Goal: Task Accomplishment & Management: Use online tool/utility

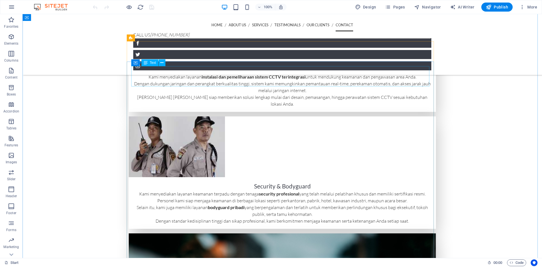
scroll to position [1654, 0]
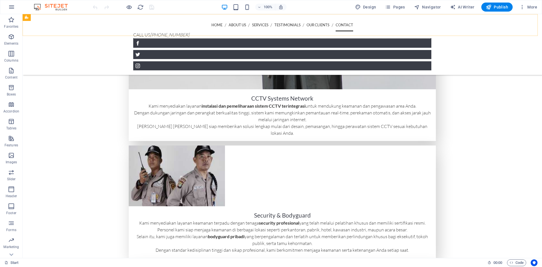
click at [372, 25] on div "Home About us Services Testimonials Our Clients Contact Call us [PHONE_NUMBER] …" at bounding box center [283, 44] width 520 height 61
click at [436, 18] on icon at bounding box center [436, 17] width 3 height 6
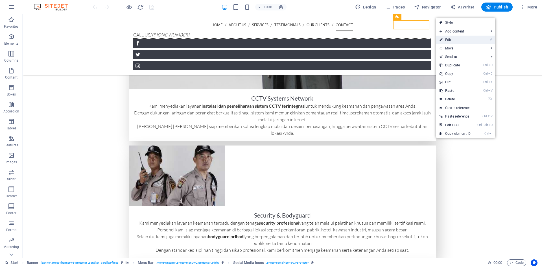
click at [448, 39] on link "⏎ Edit" at bounding box center [455, 40] width 38 height 8
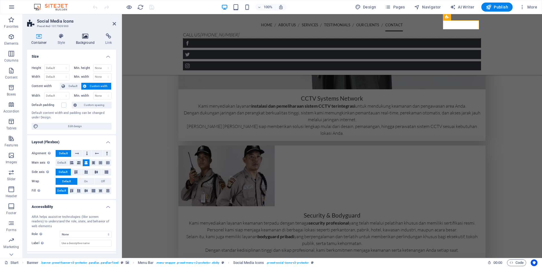
click at [84, 38] on icon at bounding box center [85, 36] width 27 height 6
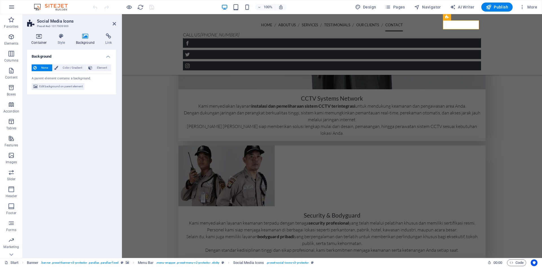
click at [38, 40] on h4 "Container" at bounding box center [40, 39] width 26 height 12
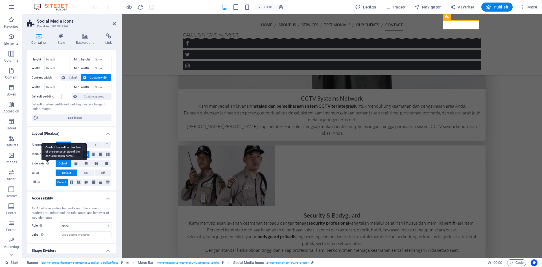
scroll to position [0, 0]
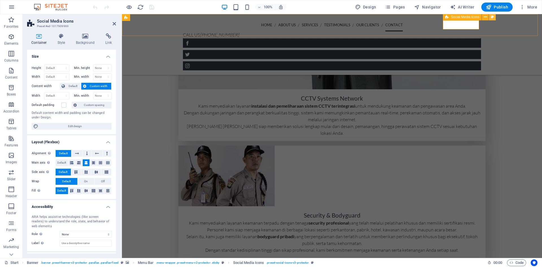
click at [492, 18] on icon at bounding box center [492, 17] width 3 height 6
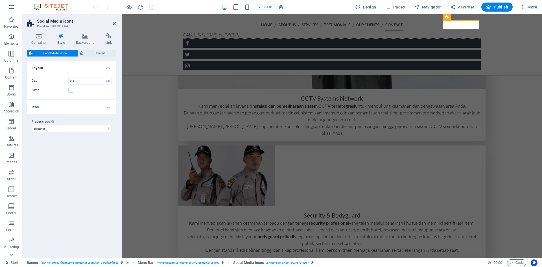
click at [108, 107] on h4 "Icon" at bounding box center [71, 107] width 89 height 14
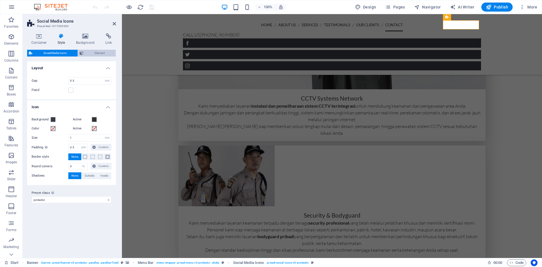
click at [91, 53] on span "Element" at bounding box center [99, 53] width 29 height 7
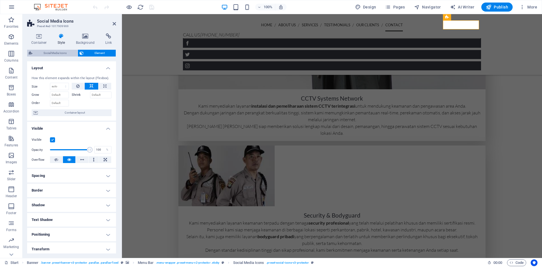
click at [56, 53] on span "Social Media Icons" at bounding box center [55, 53] width 42 height 7
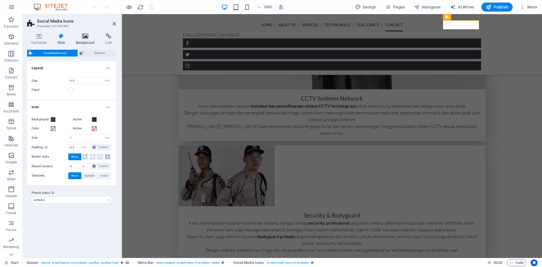
click at [82, 44] on h4 "Background" at bounding box center [87, 39] width 30 height 12
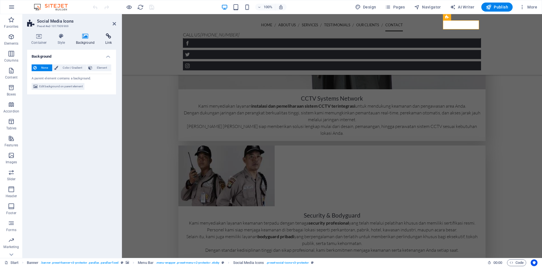
click at [104, 38] on icon at bounding box center [108, 36] width 15 height 6
click at [55, 37] on icon at bounding box center [61, 36] width 16 height 6
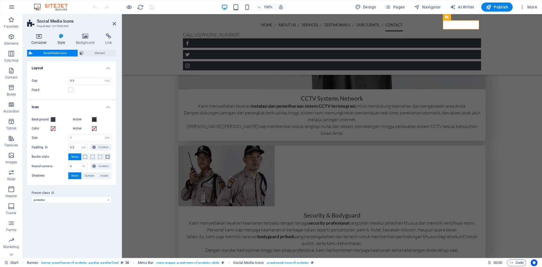
click at [40, 36] on icon at bounding box center [39, 36] width 24 height 6
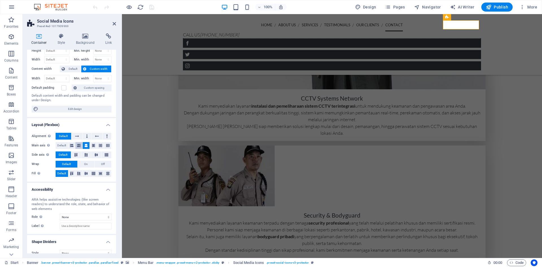
scroll to position [25, 0]
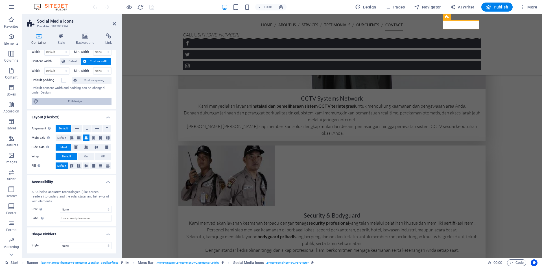
click at [71, 102] on span "Edit design" at bounding box center [75, 101] width 70 height 7
select select "rem"
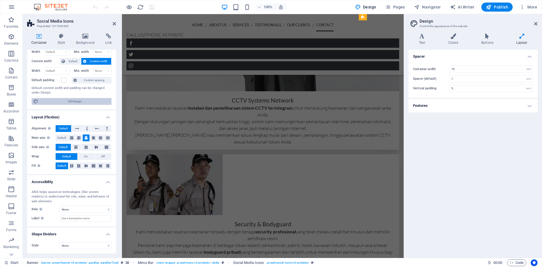
scroll to position [1586, 0]
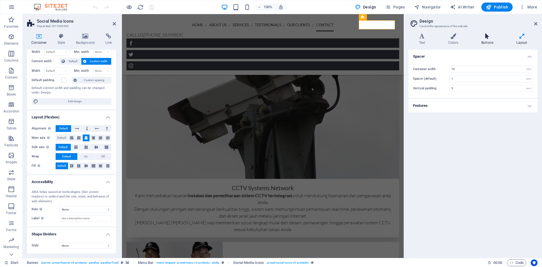
click at [484, 43] on h4 "Buttons" at bounding box center [488, 39] width 35 height 12
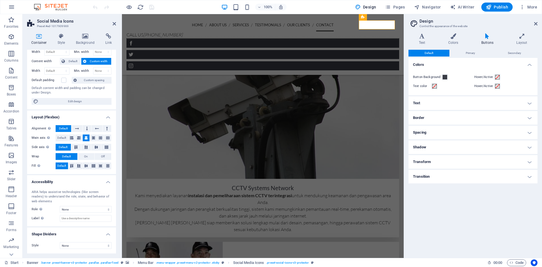
click at [530, 131] on h4 "Spacing" at bounding box center [473, 133] width 129 height 14
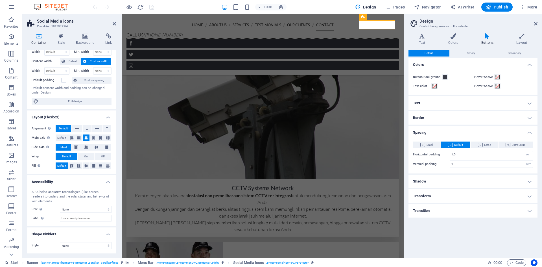
click at [530, 134] on h4 "Spacing" at bounding box center [473, 131] width 129 height 10
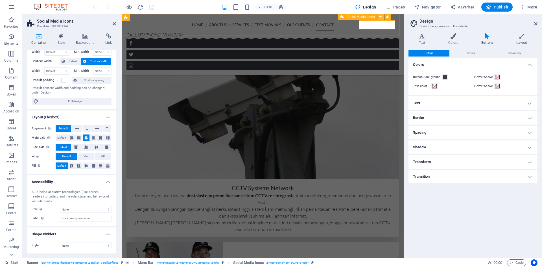
click at [381, 18] on icon at bounding box center [380, 17] width 3 height 6
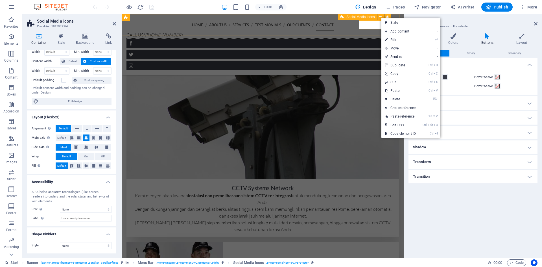
click at [368, 39] on div at bounding box center [263, 55] width 273 height 32
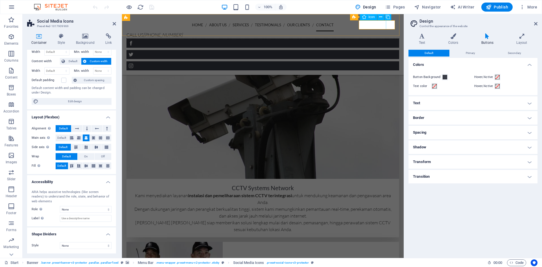
click at [390, 61] on figure at bounding box center [263, 65] width 273 height 9
select select "xMidYMid"
select select "px"
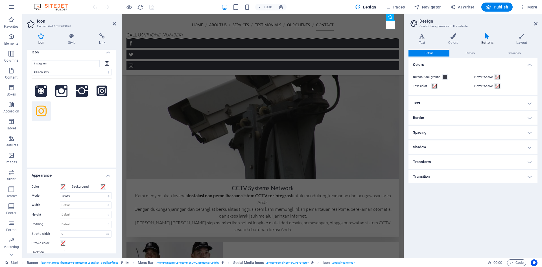
scroll to position [0, 0]
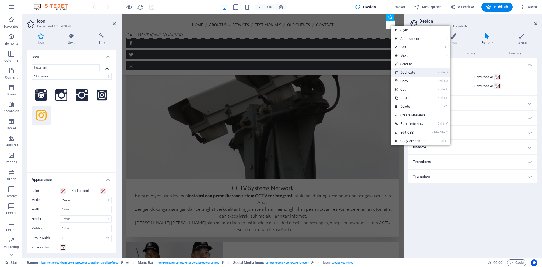
click at [412, 70] on link "Ctrl D Duplicate" at bounding box center [411, 72] width 38 height 8
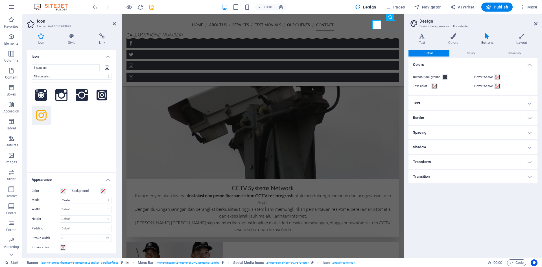
scroll to position [1570, 0]
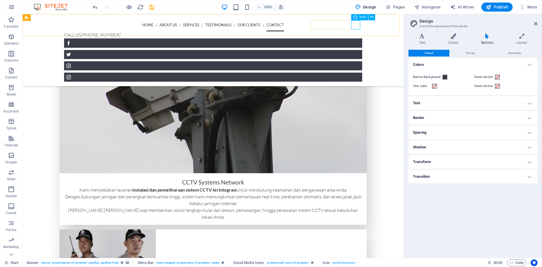
click at [355, 73] on figure at bounding box center [213, 77] width 298 height 9
click at [372, 17] on icon at bounding box center [372, 17] width 3 height 6
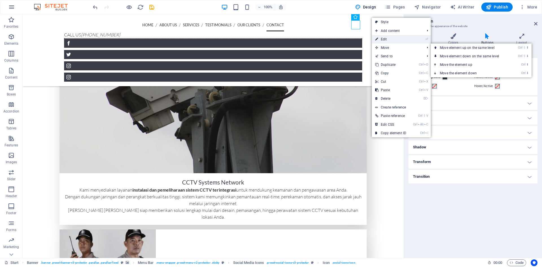
drag, startPoint x: 387, startPoint y: 39, endPoint x: 254, endPoint y: 25, distance: 133.8
click at [387, 39] on link "⏎ Edit" at bounding box center [391, 39] width 38 height 8
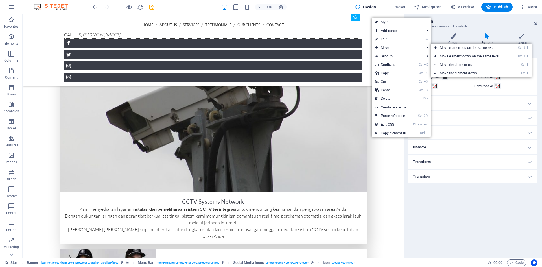
select select "xMidYMid"
select select "px"
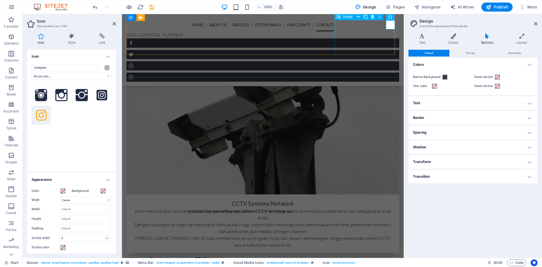
scroll to position [1586, 0]
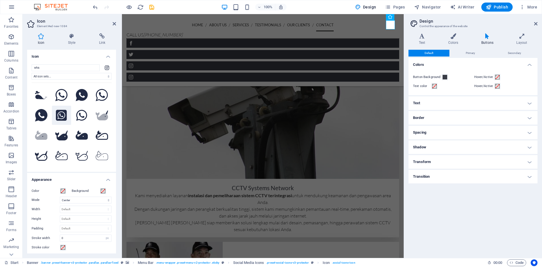
type input "wha"
click at [62, 114] on icon at bounding box center [61, 115] width 11 height 11
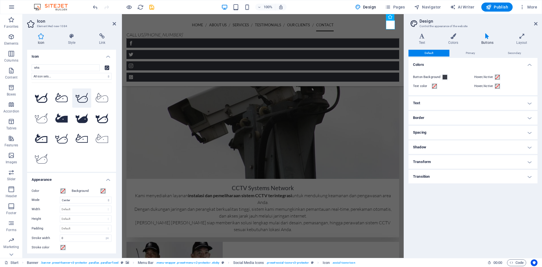
scroll to position [0, 0]
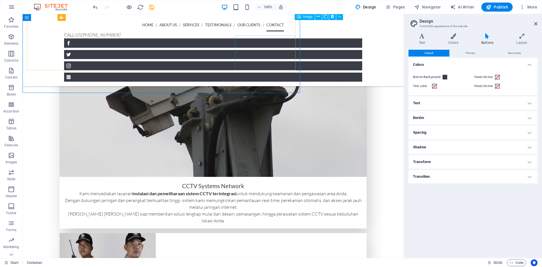
scroll to position [1570, 0]
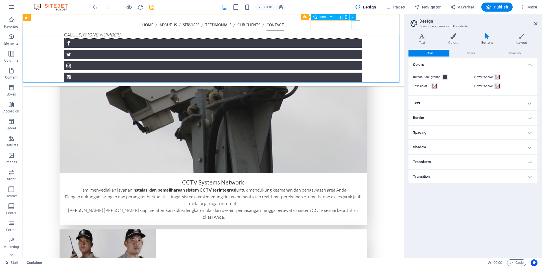
click at [356, 73] on figure at bounding box center [213, 77] width 298 height 9
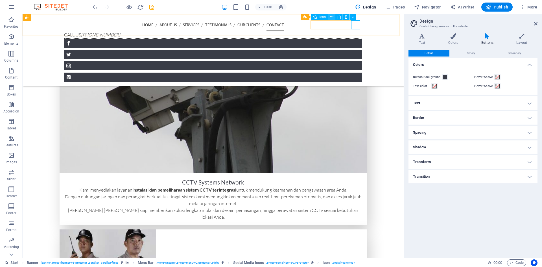
click at [333, 17] on icon at bounding box center [332, 17] width 3 height 6
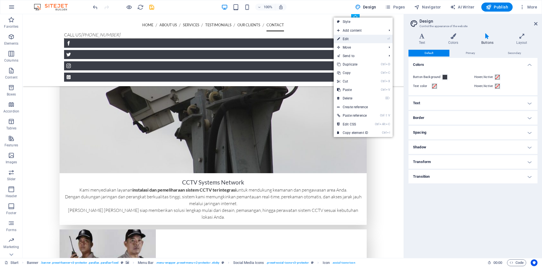
click at [354, 40] on link "⏎ Edit" at bounding box center [353, 39] width 38 height 8
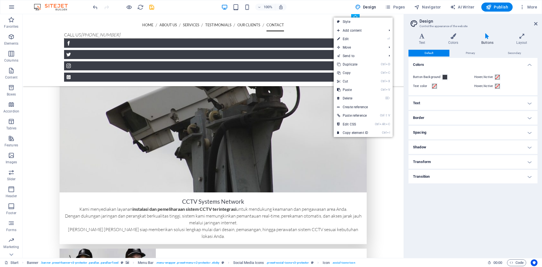
scroll to position [1586, 0]
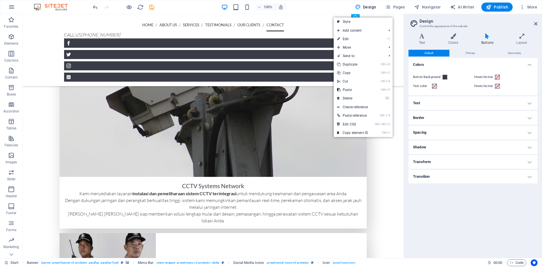
select select "xMidYMid"
select select "px"
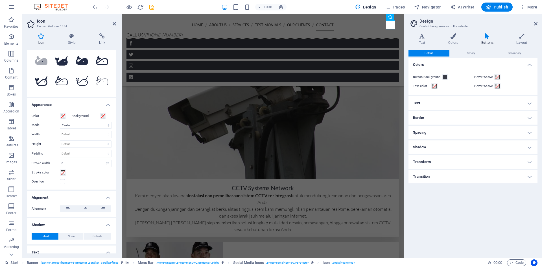
scroll to position [85, 0]
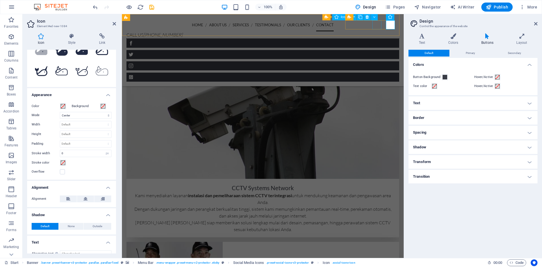
click at [377, 61] on figure at bounding box center [263, 65] width 273 height 9
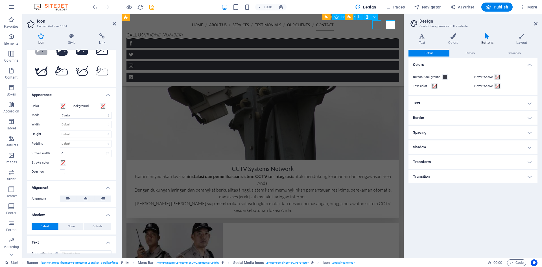
scroll to position [1570, 0]
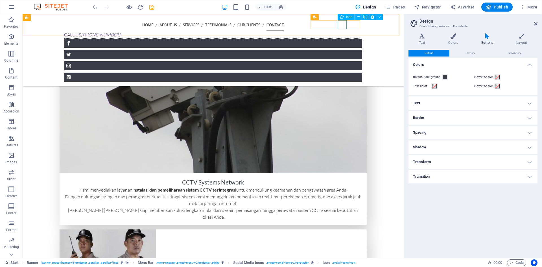
click at [344, 61] on figure at bounding box center [213, 65] width 298 height 9
click at [357, 17] on icon at bounding box center [358, 17] width 3 height 6
click at [341, 61] on figure at bounding box center [213, 65] width 298 height 9
click at [344, 61] on figure at bounding box center [213, 65] width 298 height 9
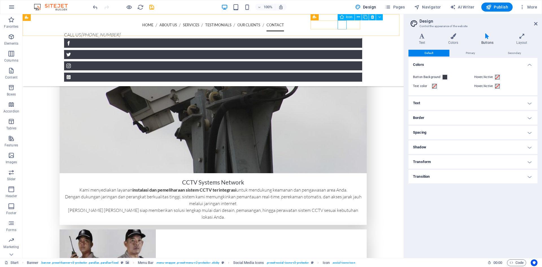
scroll to position [1586, 0]
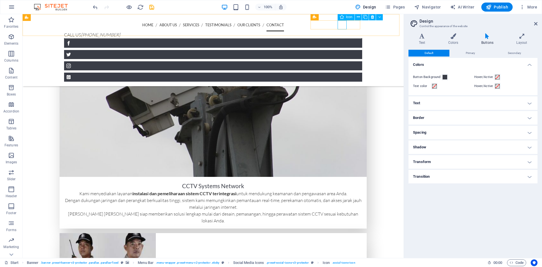
select select "xMidYMid"
select select "px"
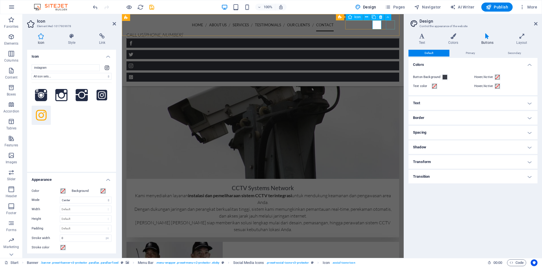
click at [391, 73] on figure at bounding box center [263, 77] width 273 height 9
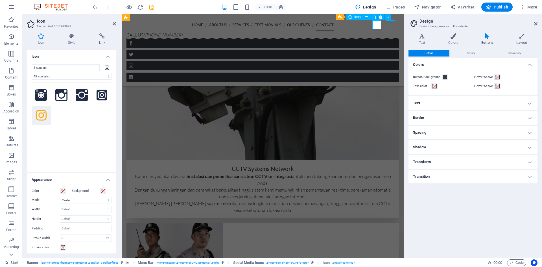
scroll to position [1570, 0]
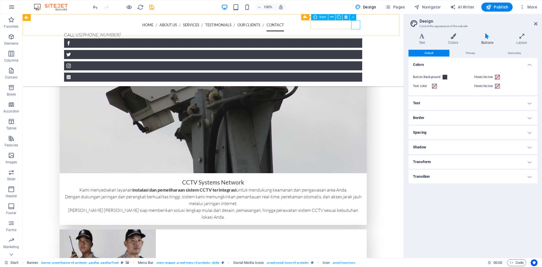
click at [355, 73] on figure at bounding box center [213, 77] width 298 height 9
select select "xMidYMid"
select select "px"
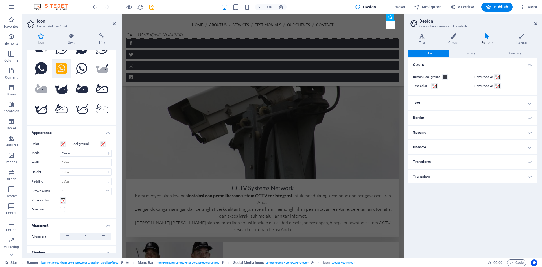
scroll to position [8, 0]
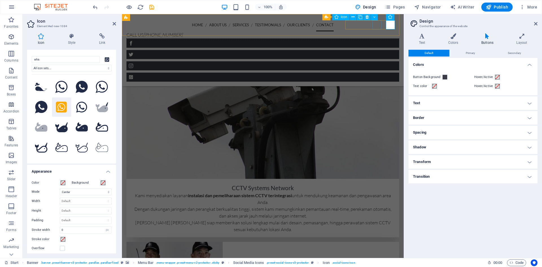
click at [378, 61] on figure at bounding box center [263, 65] width 273 height 9
select select "xMidYMid"
select select "px"
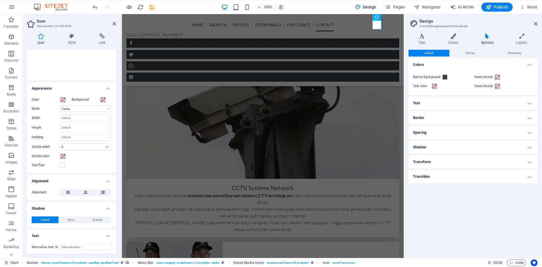
scroll to position [93, 0]
click at [390, 73] on figure at bounding box center [263, 77] width 273 height 9
select select "xMidYMid"
select select "px"
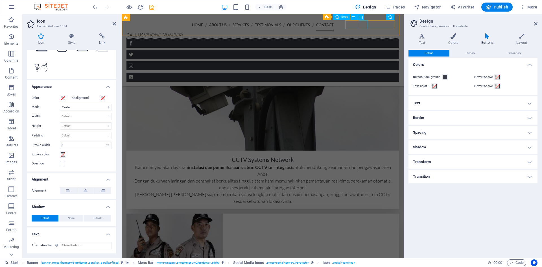
click at [363, 50] on figure at bounding box center [263, 54] width 273 height 9
select select "xMidYMid"
select select "px"
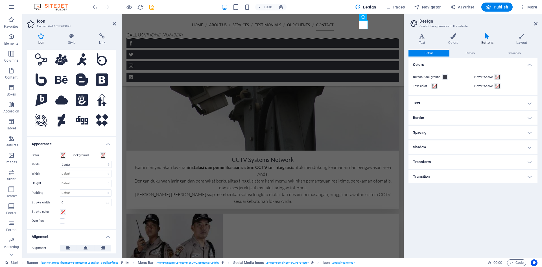
scroll to position [0, 0]
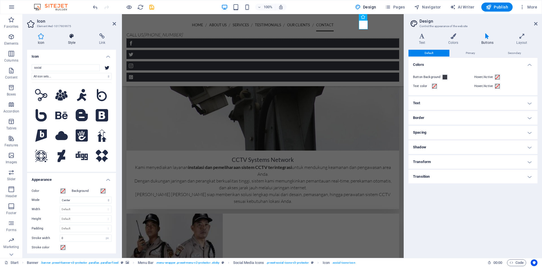
click at [67, 42] on h4 "Style" at bounding box center [72, 39] width 31 height 12
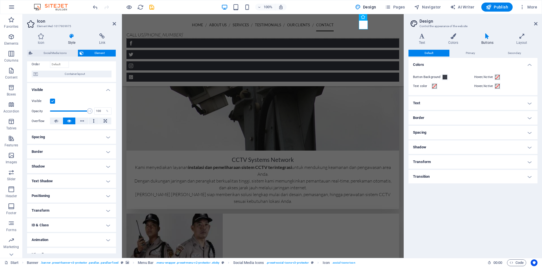
scroll to position [47, 0]
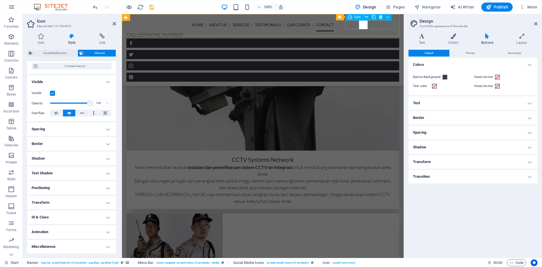
click at [391, 73] on figure at bounding box center [263, 77] width 273 height 9
select select "xMidYMid"
select select "px"
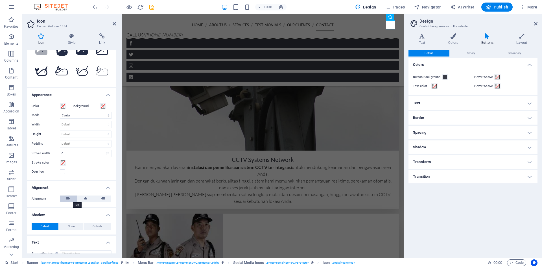
scroll to position [93, 0]
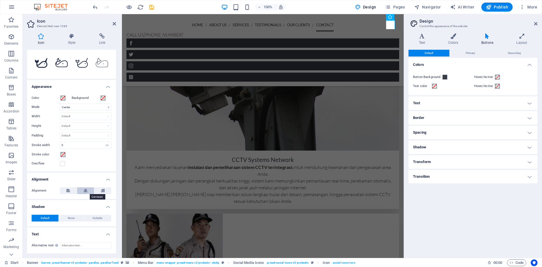
click at [84, 193] on icon at bounding box center [86, 190] width 4 height 7
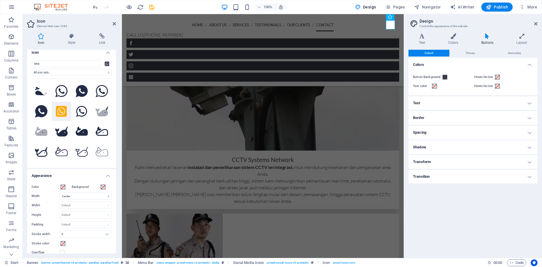
scroll to position [0, 0]
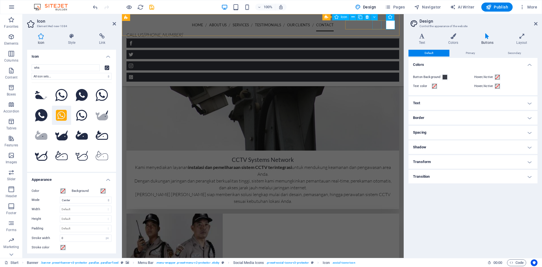
click at [376, 61] on figure at bounding box center [263, 65] width 273 height 9
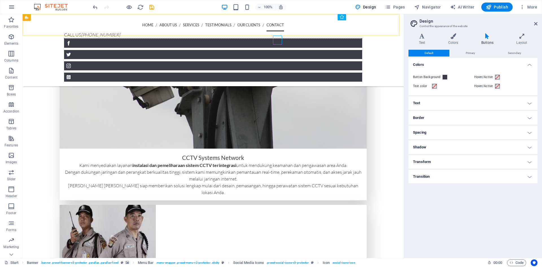
scroll to position [1599, 0]
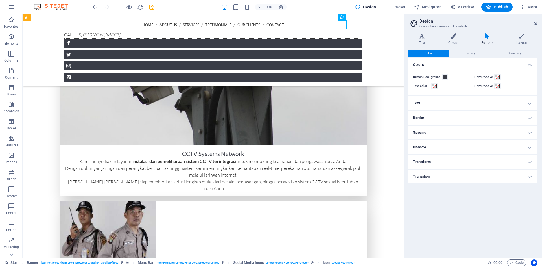
click at [376, 26] on div "Home About us Services Testimonials Our Clients Contact Call us [PHONE_NUMBER] …" at bounding box center [213, 50] width 381 height 72
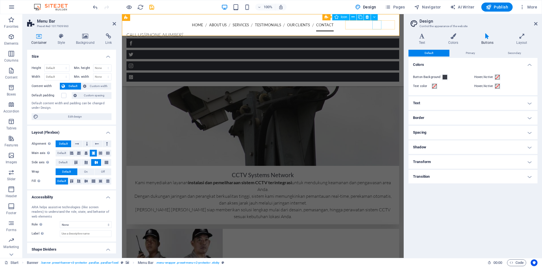
scroll to position [1614, 0]
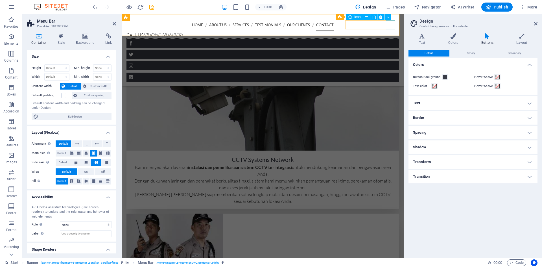
click at [389, 73] on figure at bounding box center [263, 77] width 273 height 9
select select "xMidYMid"
select select "px"
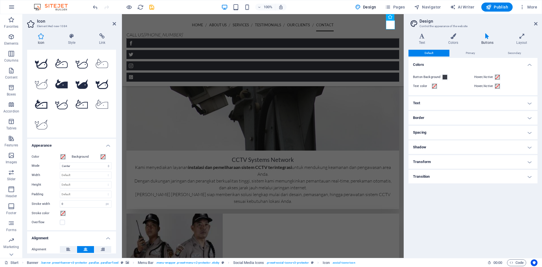
scroll to position [0, 0]
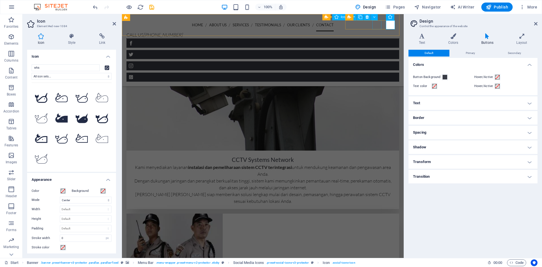
click at [377, 61] on figure at bounding box center [263, 65] width 273 height 9
select select "xMidYMid"
select select "px"
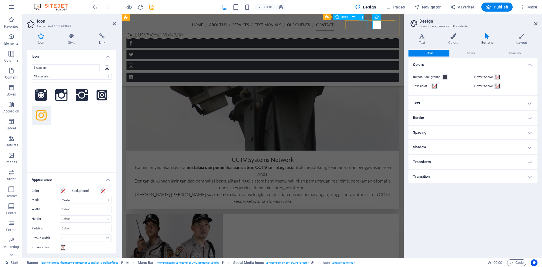
click at [364, 50] on figure at bounding box center [263, 54] width 273 height 9
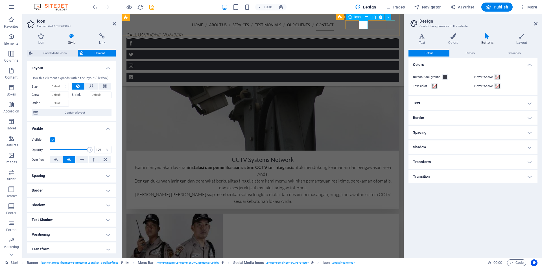
click at [390, 73] on figure at bounding box center [263, 77] width 273 height 9
select select "xMidYMid"
select select "px"
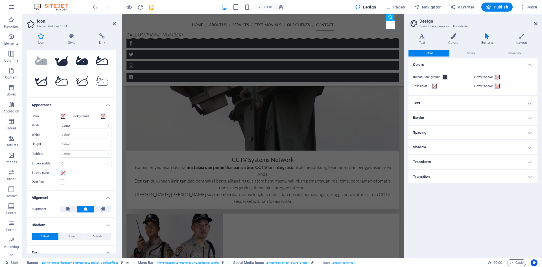
scroll to position [93, 0]
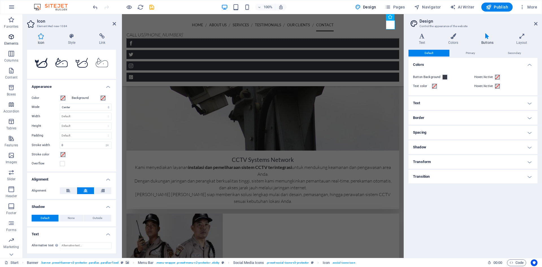
click at [9, 41] on span "Elements" at bounding box center [11, 40] width 23 height 14
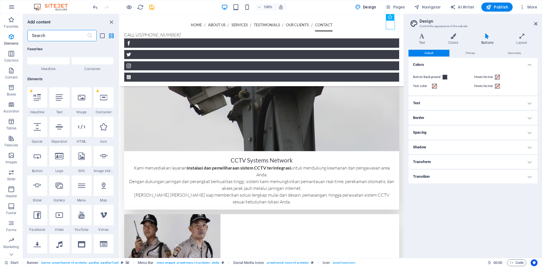
scroll to position [60, 0]
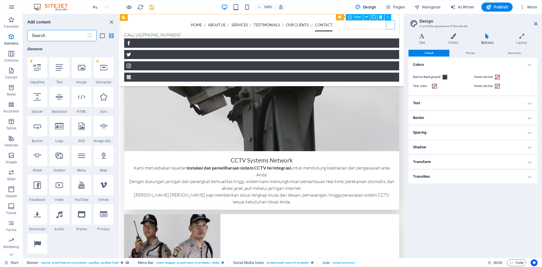
click at [390, 73] on figure at bounding box center [261, 77] width 275 height 9
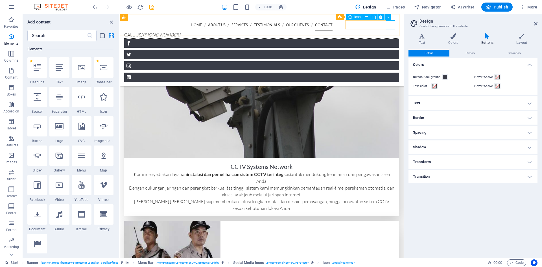
scroll to position [1614, 0]
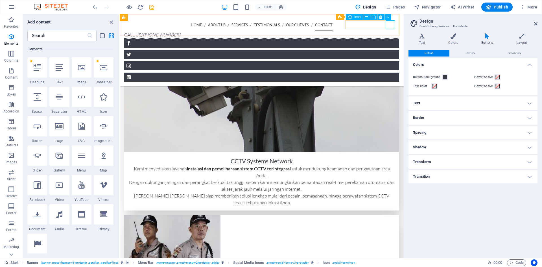
select select "xMidYMid"
select select "px"
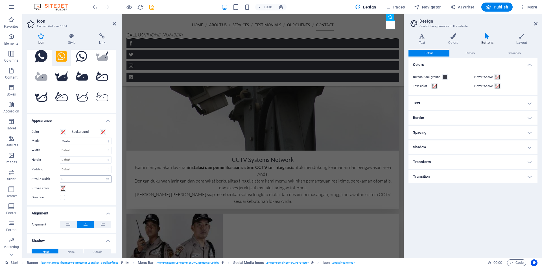
scroll to position [85, 0]
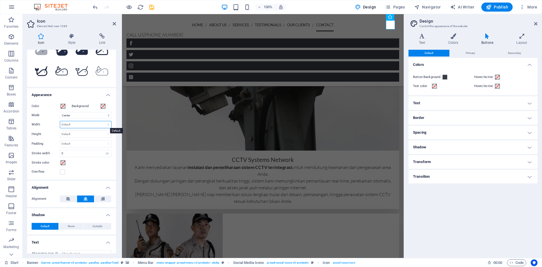
click at [77, 126] on select "Default auto px rem % em vh vw" at bounding box center [85, 124] width 51 height 7
select select "%"
click at [102, 121] on select "Default auto px rem % em vh vw" at bounding box center [85, 124] width 51 height 7
click at [69, 126] on input "8.3" at bounding box center [85, 124] width 51 height 7
drag, startPoint x: 63, startPoint y: 125, endPoint x: 54, endPoint y: 125, distance: 9.3
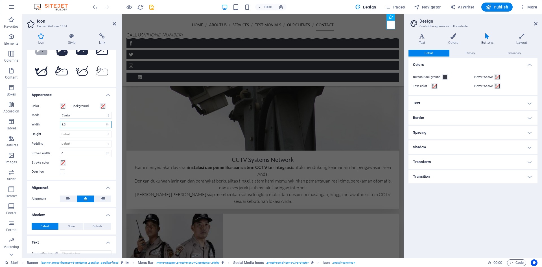
click at [54, 125] on div "Width 8.3 Default auto px rem % em vh vw" at bounding box center [72, 124] width 80 height 7
drag, startPoint x: 75, startPoint y: 125, endPoint x: 55, endPoint y: 126, distance: 20.6
click at [55, 126] on div "Width 40 Default auto px rem % em vh vw" at bounding box center [72, 124] width 80 height 7
type input "100"
click at [107, 124] on select "Default auto px rem % em vh vw" at bounding box center [107, 124] width 8 height 7
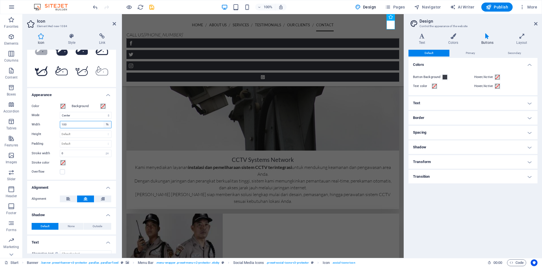
select select "px"
click at [103, 121] on select "Default auto px rem % em vh vw" at bounding box center [107, 124] width 8 height 7
click at [78, 124] on input "14" at bounding box center [85, 124] width 51 height 7
click at [81, 124] on input "14" at bounding box center [85, 124] width 51 height 7
drag, startPoint x: 81, startPoint y: 124, endPoint x: 39, endPoint y: 124, distance: 42.1
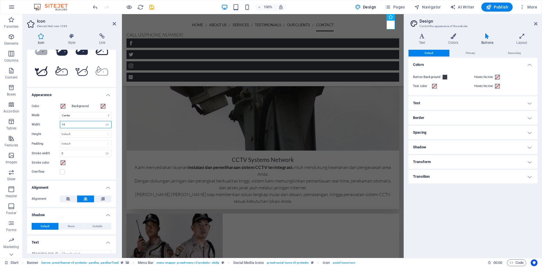
click at [39, 124] on div "Width 14 Default auto px rem % em vh vw" at bounding box center [72, 124] width 80 height 7
click at [79, 125] on input "16" at bounding box center [85, 124] width 51 height 7
drag, startPoint x: 84, startPoint y: 124, endPoint x: 54, endPoint y: 126, distance: 30.0
click at [54, 126] on div "Width 16 Default auto px rem % em vh vw" at bounding box center [72, 124] width 80 height 7
drag, startPoint x: 71, startPoint y: 123, endPoint x: 56, endPoint y: 124, distance: 14.7
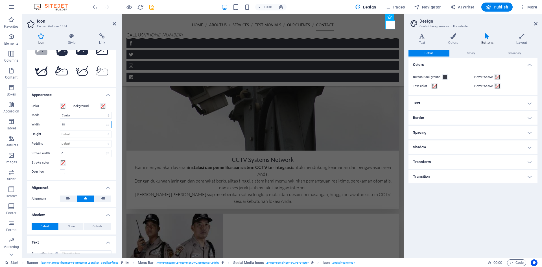
click at [56, 124] on div "Width 18 Default auto px rem % em vh vw" at bounding box center [72, 124] width 80 height 7
type input "14"
click at [378, 61] on figure at bounding box center [263, 65] width 273 height 9
select select "xMidYMid"
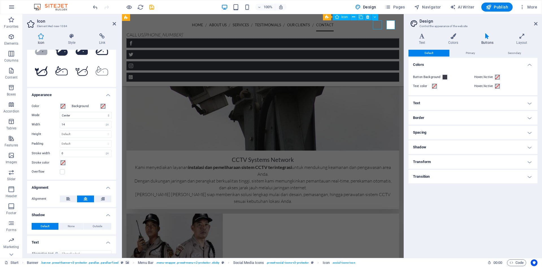
select select "px"
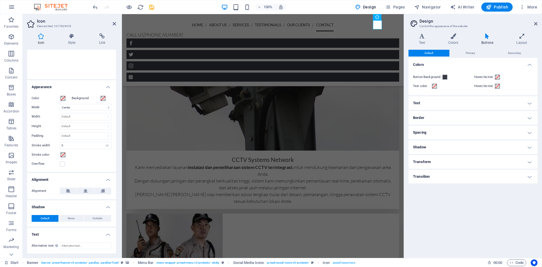
scroll to position [93, 0]
click at [392, 73] on figure at bounding box center [263, 77] width 273 height 9
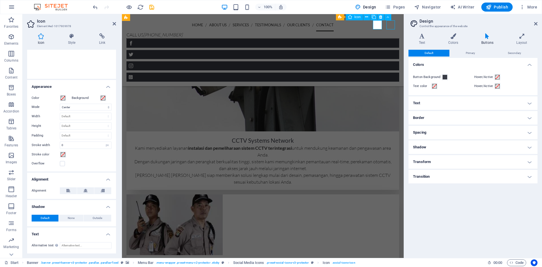
scroll to position [1599, 0]
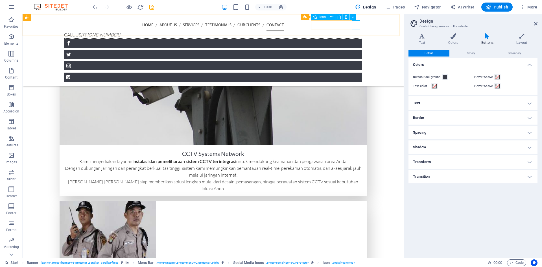
click at [355, 73] on figure at bounding box center [213, 77] width 298 height 9
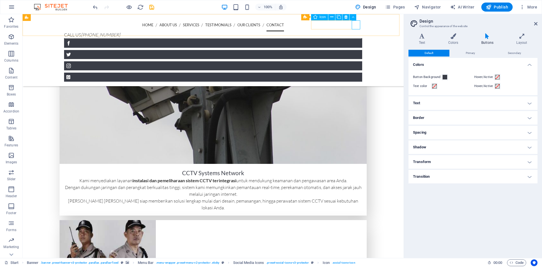
scroll to position [1614, 0]
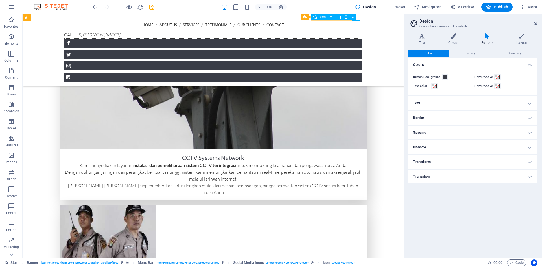
select select "xMidYMid"
select select "px"
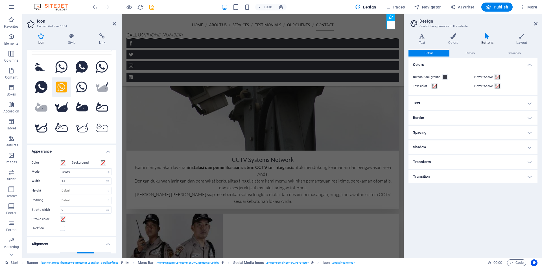
scroll to position [57, 0]
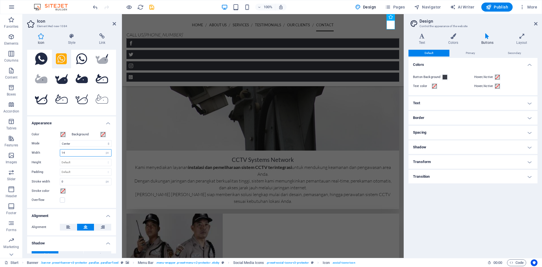
click at [68, 153] on input "14" at bounding box center [85, 152] width 51 height 7
click at [107, 153] on select "Default auto px rem % em vh vw" at bounding box center [107, 152] width 8 height 7
select select "default"
click at [103, 149] on select "Default auto px rem % em vh vw" at bounding box center [107, 152] width 8 height 7
select select "DISABLED_OPTION_VALUE"
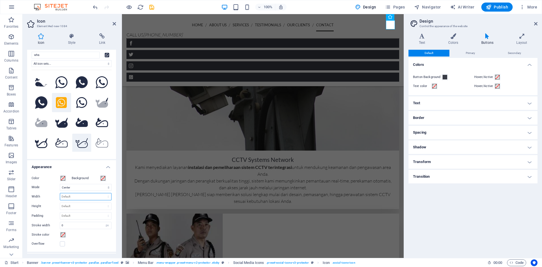
scroll to position [0, 0]
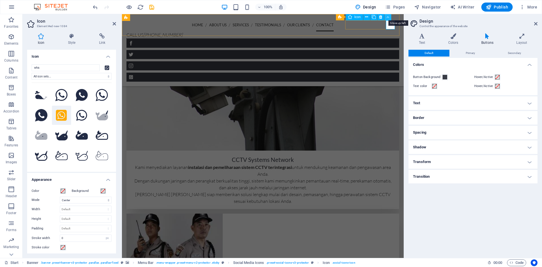
click at [386, 18] on button at bounding box center [388, 17] width 7 height 7
click at [366, 18] on icon at bounding box center [366, 17] width 3 height 6
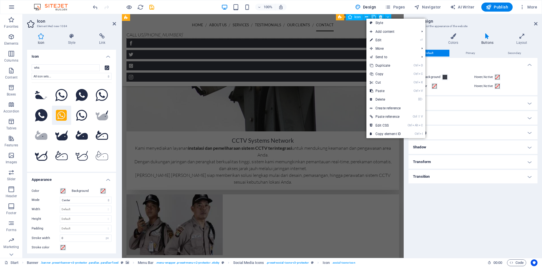
scroll to position [1599, 0]
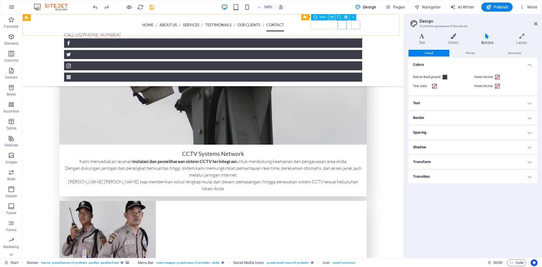
click at [333, 16] on icon at bounding box center [332, 17] width 3 height 6
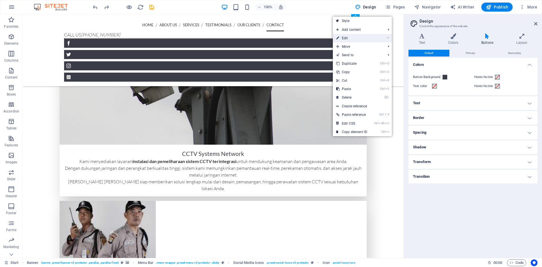
click at [358, 36] on link "⏎ Edit" at bounding box center [352, 38] width 38 height 8
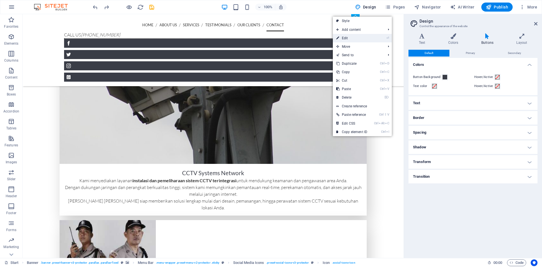
scroll to position [1614, 0]
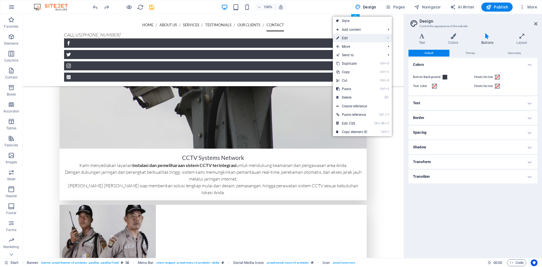
select select "xMidYMid"
select select "px"
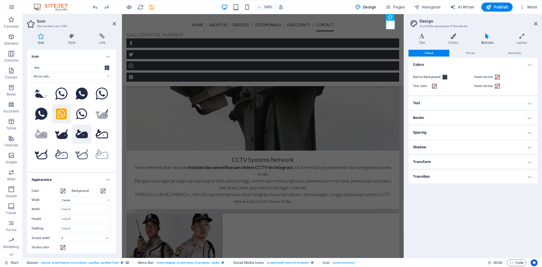
scroll to position [0, 0]
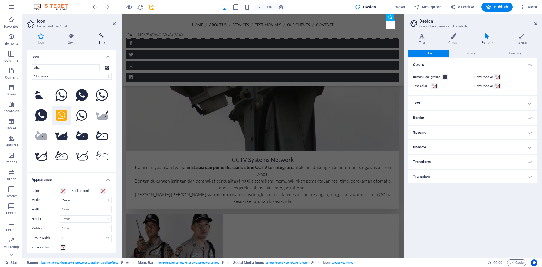
click at [108, 40] on h4 "Link" at bounding box center [102, 39] width 28 height 12
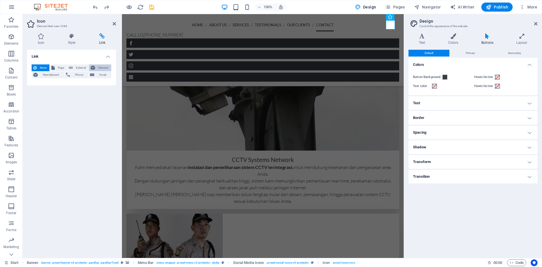
click at [107, 68] on span "Element" at bounding box center [103, 67] width 13 height 7
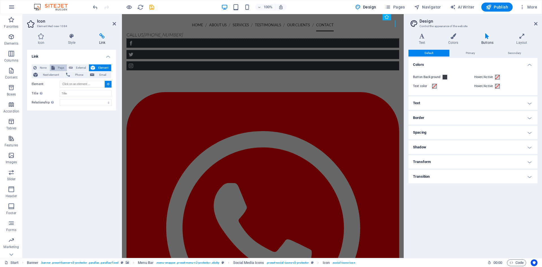
click at [53, 66] on icon at bounding box center [52, 67] width 3 height 7
select select
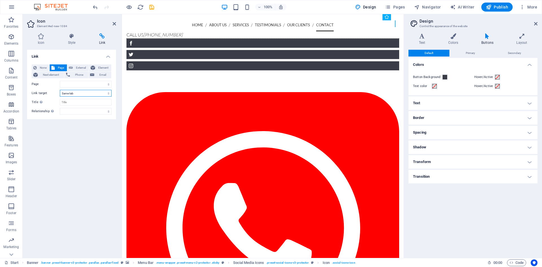
click at [74, 95] on select "New tab Same tab Overlay" at bounding box center [86, 93] width 52 height 7
select select "blank"
click at [60, 90] on select "New tab Same tab Overlay" at bounding box center [86, 93] width 52 height 7
select select
click at [75, 102] on input "Title Additional link description, should not be the same as the link text. The…" at bounding box center [86, 102] width 52 height 7
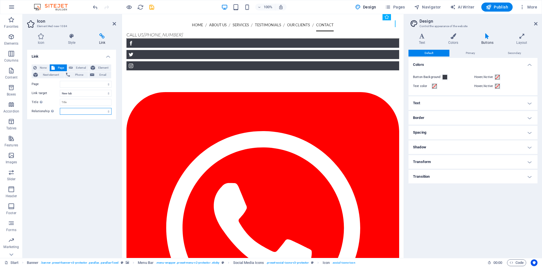
click at [64, 112] on select "alternate author bookmark external help license next nofollow noreferrer noopen…" at bounding box center [86, 111] width 52 height 7
click at [34, 68] on icon at bounding box center [34, 67] width 3 height 7
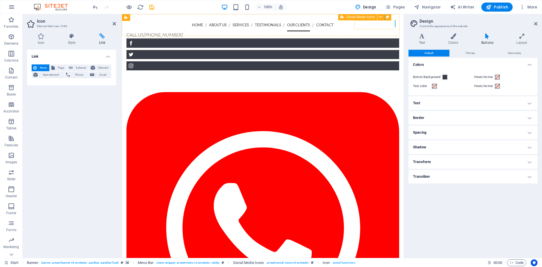
click at [395, 39] on div at bounding box center [263, 212] width 273 height 347
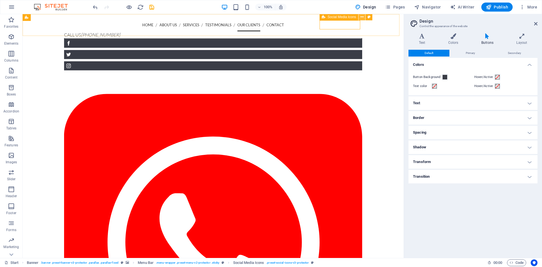
click at [361, 18] on icon at bounding box center [362, 17] width 3 height 6
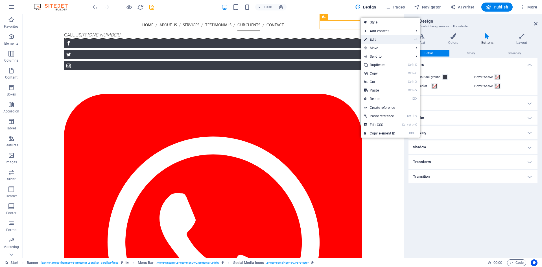
click at [373, 39] on link "⏎ Edit" at bounding box center [380, 39] width 38 height 8
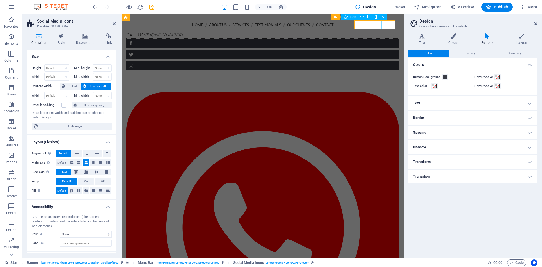
click at [385, 61] on figure at bounding box center [263, 65] width 273 height 9
select select "xMidYMid"
select select "px"
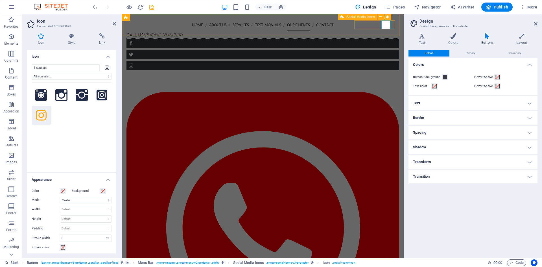
click at [393, 39] on div at bounding box center [263, 212] width 273 height 347
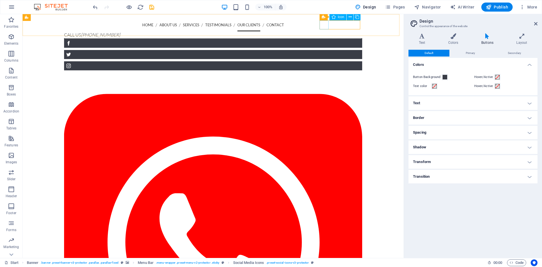
click at [323, 39] on figure at bounding box center [213, 43] width 298 height 9
click at [360, 17] on button at bounding box center [362, 17] width 7 height 7
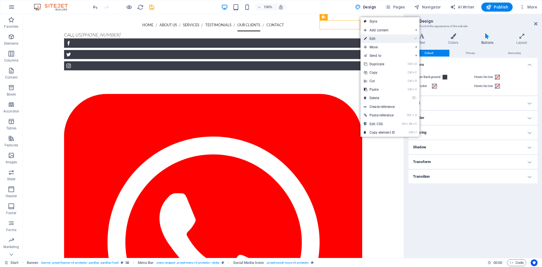
click at [377, 40] on link "⏎ Edit" at bounding box center [380, 38] width 38 height 8
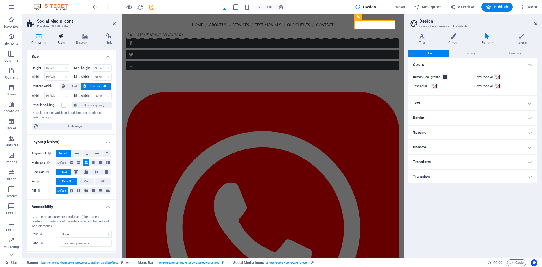
click at [63, 40] on h4 "Style" at bounding box center [62, 39] width 18 height 12
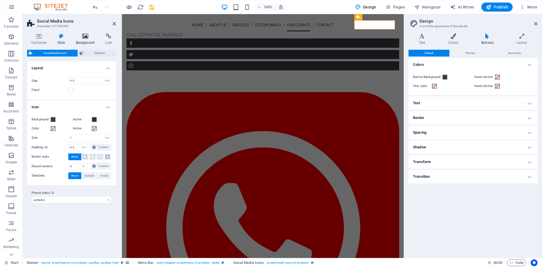
click at [86, 36] on icon at bounding box center [85, 36] width 27 height 6
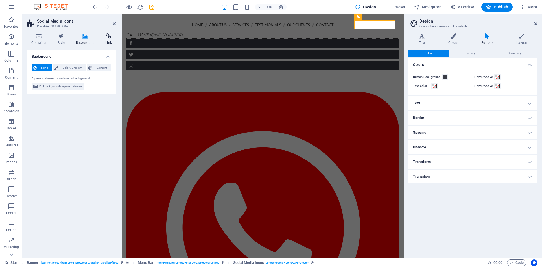
click at [106, 36] on icon at bounding box center [108, 36] width 15 height 6
click at [62, 36] on icon at bounding box center [61, 36] width 16 height 6
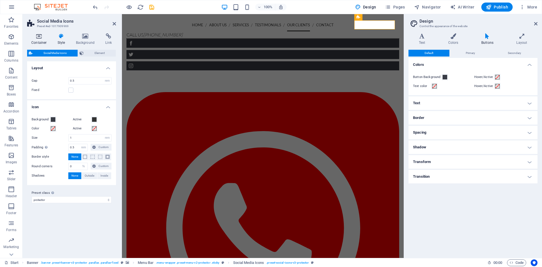
click at [40, 38] on icon at bounding box center [39, 36] width 24 height 6
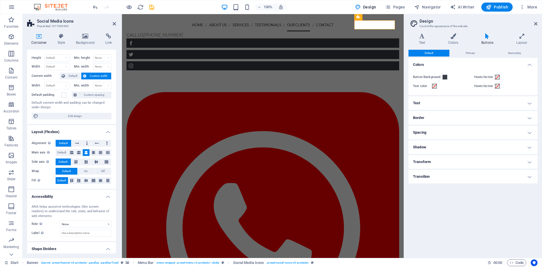
scroll to position [25, 0]
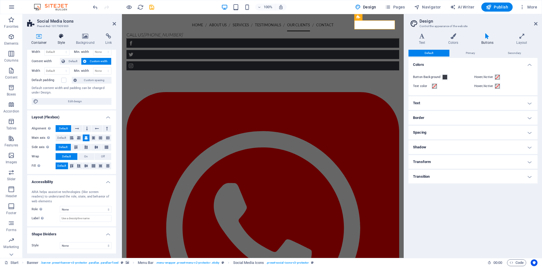
click at [64, 40] on h4 "Style" at bounding box center [62, 39] width 18 height 12
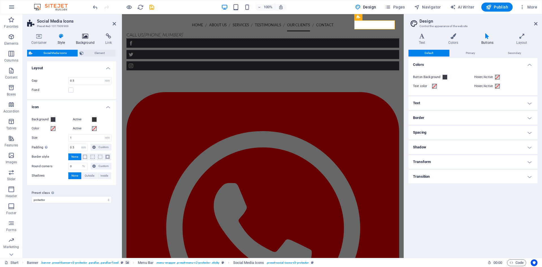
click at [88, 38] on icon at bounding box center [85, 36] width 27 height 6
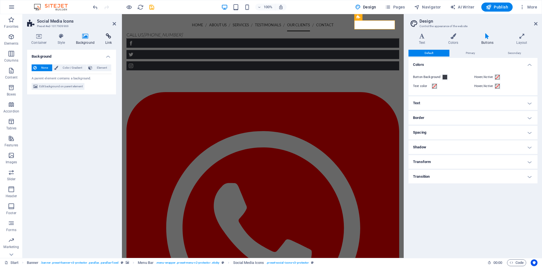
click at [105, 37] on icon at bounding box center [108, 36] width 15 height 6
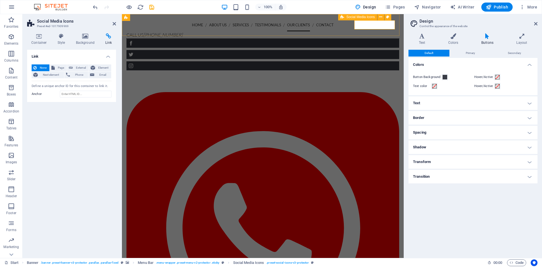
click at [393, 39] on div at bounding box center [263, 212] width 273 height 347
click at [382, 19] on icon at bounding box center [380, 17] width 3 height 6
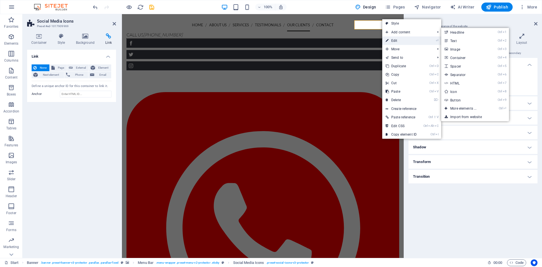
click at [396, 41] on link "⏎ Edit" at bounding box center [402, 40] width 38 height 8
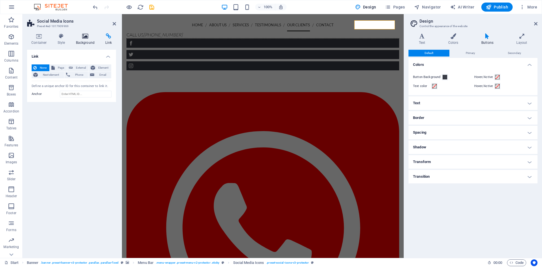
click at [86, 41] on h4 "Background" at bounding box center [87, 39] width 30 height 12
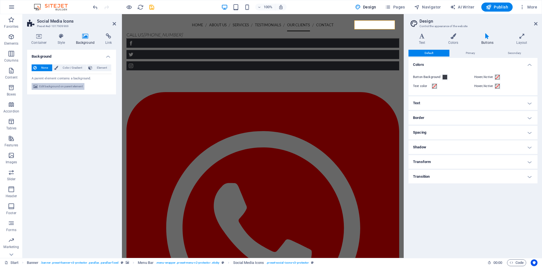
click at [54, 87] on span "Edit background on parent element" at bounding box center [61, 86] width 44 height 7
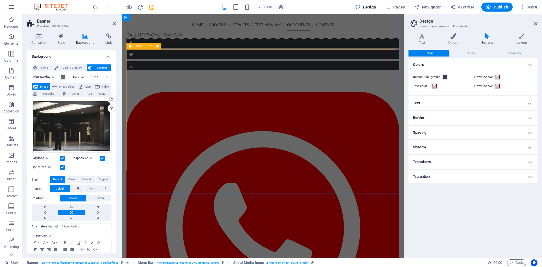
scroll to position [0, 0]
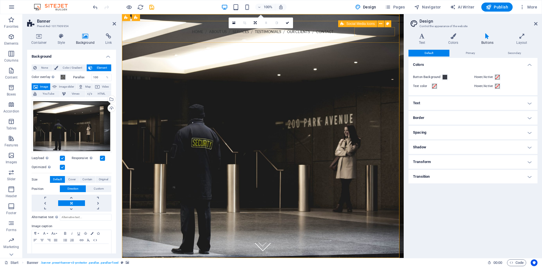
click at [367, 45] on div at bounding box center [263, 218] width 273 height 347
click at [379, 25] on icon at bounding box center [380, 24] width 3 height 6
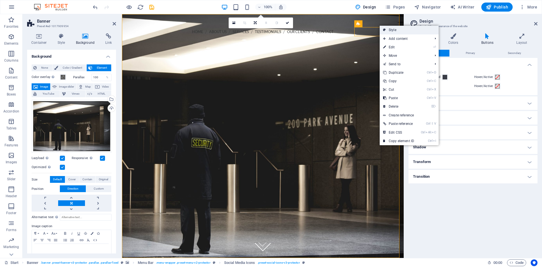
click at [396, 31] on link "Style" at bounding box center [409, 30] width 59 height 8
select select "rem"
select select "%"
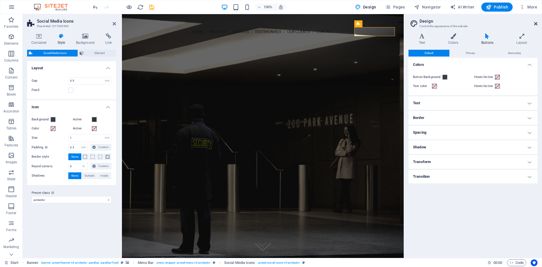
click at [537, 25] on icon at bounding box center [536, 23] width 3 height 5
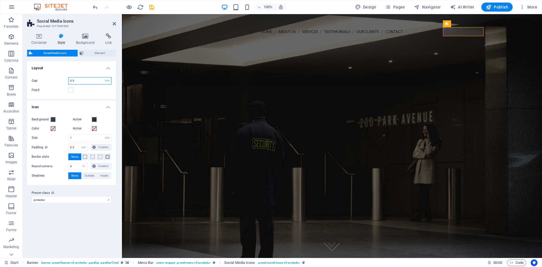
click at [77, 79] on input "0.5" at bounding box center [90, 80] width 43 height 7
type input "0"
type input "0.5"
click at [82, 39] on h4 "Background" at bounding box center [87, 39] width 30 height 12
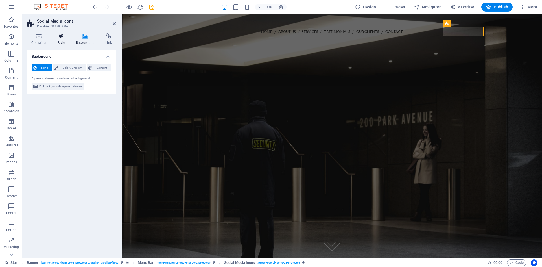
click at [64, 39] on icon at bounding box center [61, 36] width 16 height 6
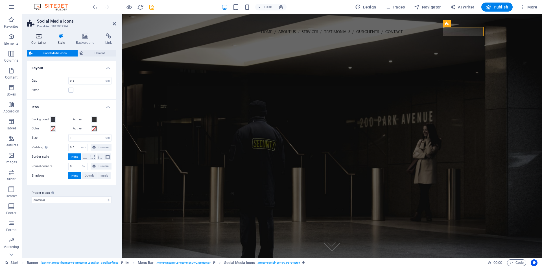
click at [40, 40] on h4 "Container" at bounding box center [40, 39] width 26 height 12
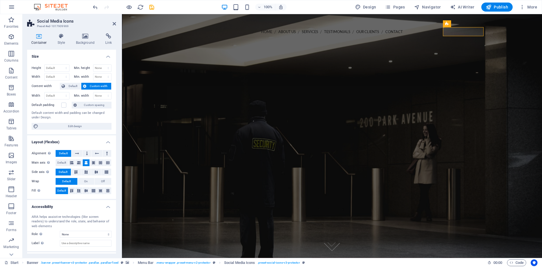
click at [39, 36] on icon at bounding box center [39, 36] width 24 height 6
click at [41, 31] on div "Container Style Background Link Size Height Default px rem % vh vw Min. height …" at bounding box center [72, 143] width 98 height 229
click at [476, 68] on figure at bounding box center [332, 72] width 307 height 9
click at [490, 25] on icon at bounding box center [491, 24] width 3 height 6
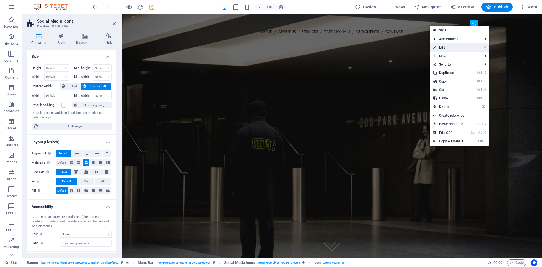
click at [449, 48] on link "⏎ Edit" at bounding box center [449, 47] width 38 height 8
select select "xMidYMid"
select select "px"
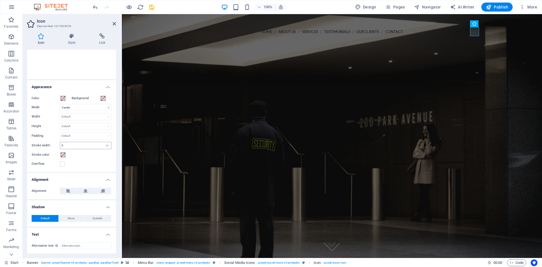
scroll to position [93, 0]
click at [84, 191] on icon at bounding box center [86, 190] width 4 height 7
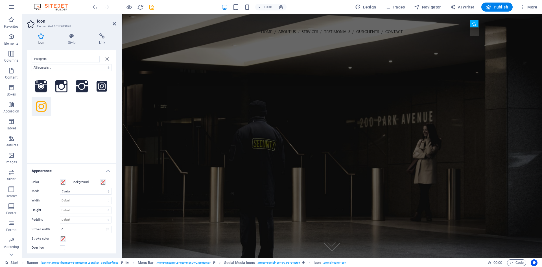
scroll to position [0, 0]
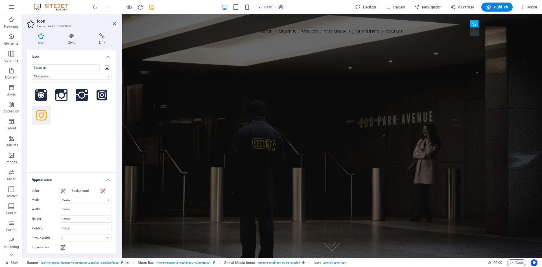
drag, startPoint x: 62, startPoint y: 186, endPoint x: 60, endPoint y: 184, distance: 3.1
drag, startPoint x: 182, startPoint y: 198, endPoint x: 195, endPoint y: 124, distance: 75.8
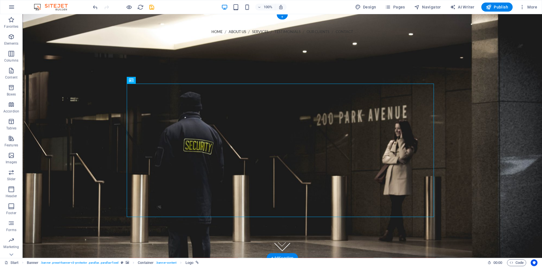
click at [83, 129] on figure at bounding box center [283, 136] width 520 height 244
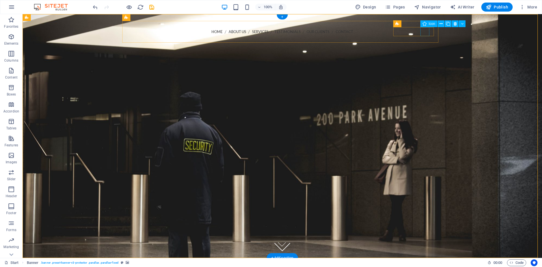
click at [427, 68] on figure at bounding box center [282, 72] width 307 height 9
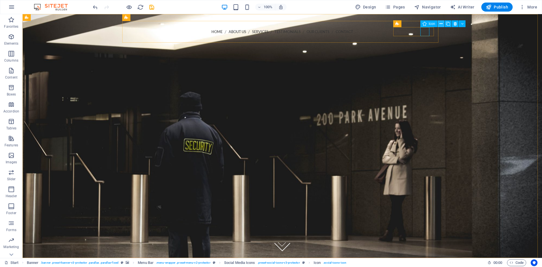
click at [441, 25] on icon at bounding box center [441, 24] width 3 height 6
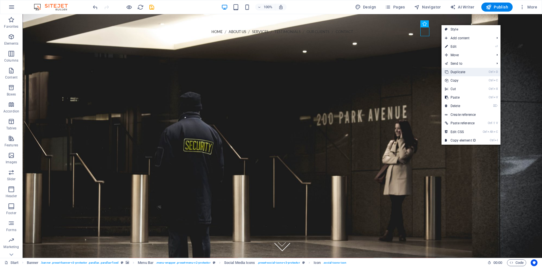
click at [457, 72] on link "Ctrl D Duplicate" at bounding box center [461, 72] width 38 height 8
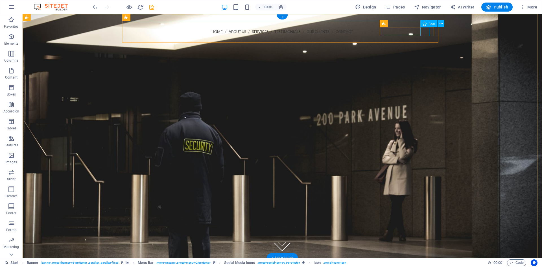
click at [426, 79] on figure at bounding box center [282, 83] width 307 height 9
click at [440, 24] on icon at bounding box center [441, 24] width 3 height 6
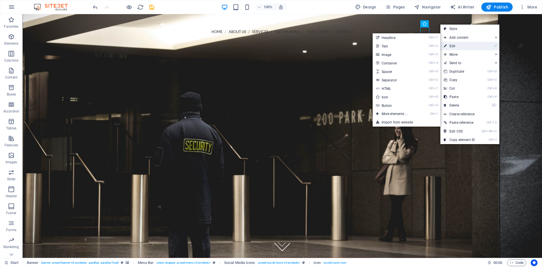
click at [453, 46] on link "⏎ Edit" at bounding box center [460, 46] width 38 height 8
select select "xMidYMid"
select select "px"
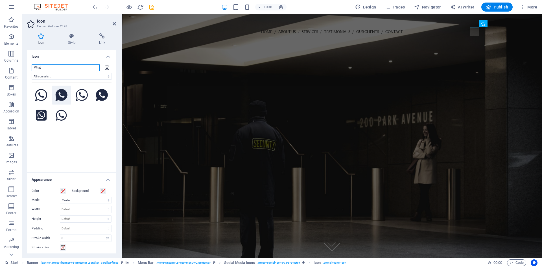
type input "What"
click at [63, 93] on icon at bounding box center [61, 95] width 12 height 12
click at [100, 98] on icon at bounding box center [102, 95] width 12 height 12
click at [61, 99] on icon at bounding box center [61, 95] width 12 height 12
click at [42, 95] on icon at bounding box center [41, 95] width 12 height 12
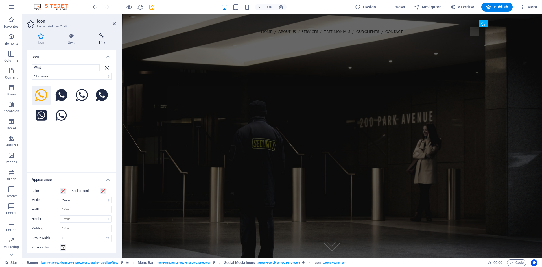
click at [103, 36] on icon at bounding box center [102, 36] width 28 height 6
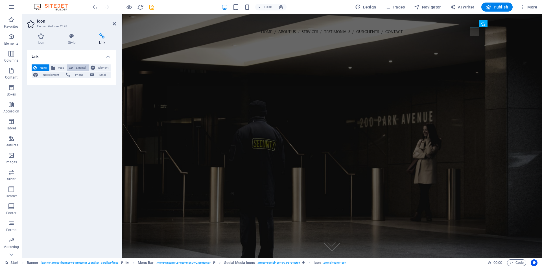
click at [76, 69] on span "External" at bounding box center [81, 67] width 12 height 7
select select "blank"
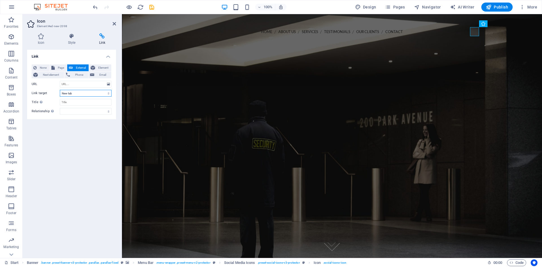
click at [73, 94] on select "New tab Same tab Overlay" at bounding box center [86, 93] width 52 height 7
click at [60, 90] on select "New tab Same tab Overlay" at bounding box center [86, 93] width 52 height 7
click at [73, 101] on input "Title Additional link description, should not be the same as the link text. The…" at bounding box center [86, 102] width 52 height 7
click at [74, 84] on input "URL" at bounding box center [86, 84] width 52 height 7
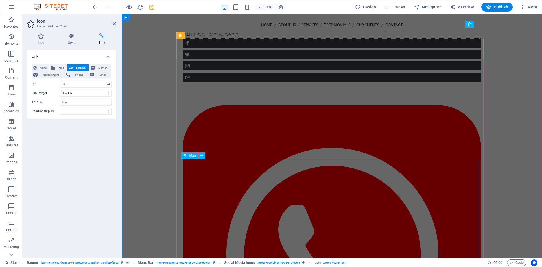
scroll to position [1695, 0]
click at [75, 83] on input "URL" at bounding box center [86, 84] width 52 height 7
paste input "[URL][DOMAIN_NAME]."
type input "[URL][DOMAIN_NAME]."
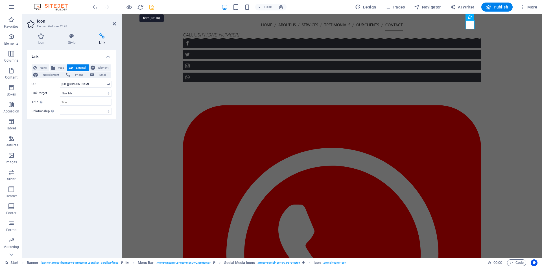
click at [151, 7] on icon "save" at bounding box center [152, 7] width 6 height 6
checkbox input "false"
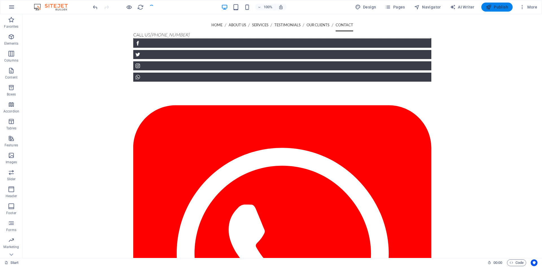
click at [495, 7] on span "Publish" at bounding box center [497, 7] width 22 height 6
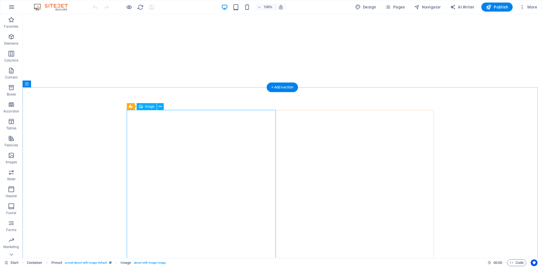
select select "%"
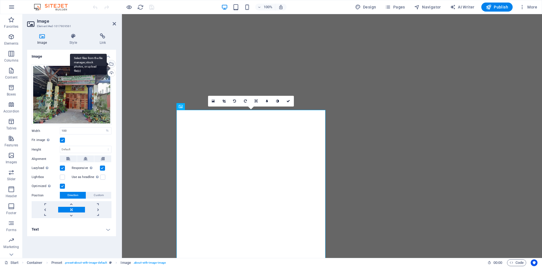
click at [107, 63] on div "Select files from the file manager, stock photos, or upload file(s)" at bounding box center [88, 64] width 37 height 21
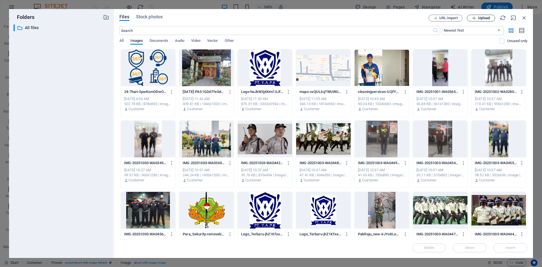
click at [482, 18] on span "Upload" at bounding box center [485, 17] width 12 height 3
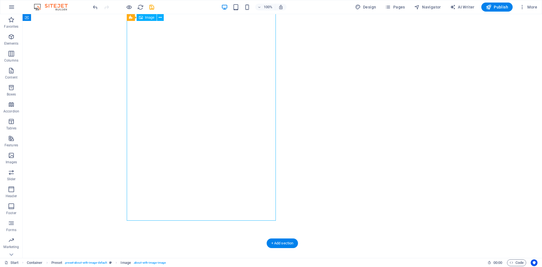
select select "%"
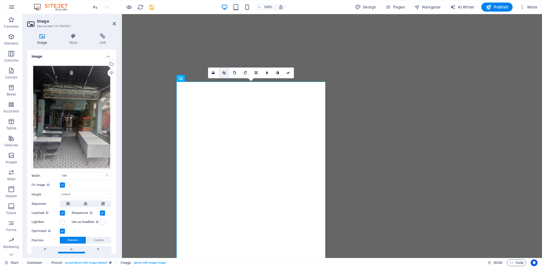
click at [223, 73] on icon at bounding box center [224, 72] width 3 height 3
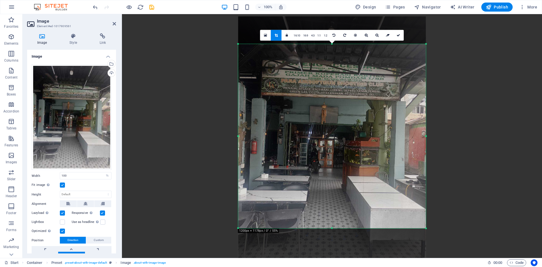
drag, startPoint x: 332, startPoint y: 234, endPoint x: 337, endPoint y: 223, distance: 12.0
click at [337, 223] on div "180 170 160 150 140 130 120 110 100 90 80 70 60 50 40 30 20 10 0 -10 -20 -30 -4…" at bounding box center [332, 136] width 188 height 184
click at [397, 35] on icon at bounding box center [398, 34] width 3 height 3
type input "664"
select select "px"
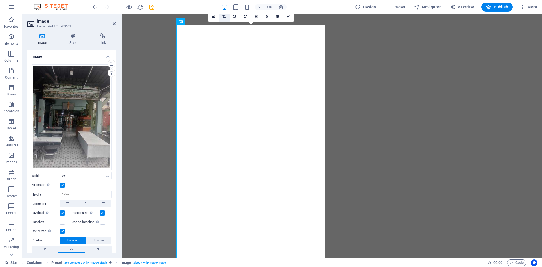
click at [223, 16] on icon at bounding box center [224, 16] width 3 height 3
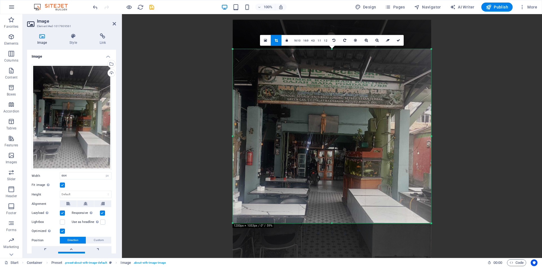
drag, startPoint x: 332, startPoint y: 234, endPoint x: 335, endPoint y: 213, distance: 21.2
click at [335, 213] on div "180 170 160 150 140 130 120 110 100 90 80 70 60 50 40 30 20 10 0 -10 -20 -30 -4…" at bounding box center [332, 136] width 199 height 174
click at [400, 41] on link at bounding box center [399, 40] width 11 height 11
type input "702"
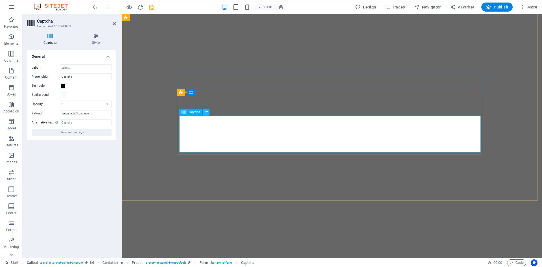
click at [206, 112] on icon at bounding box center [206, 112] width 3 height 6
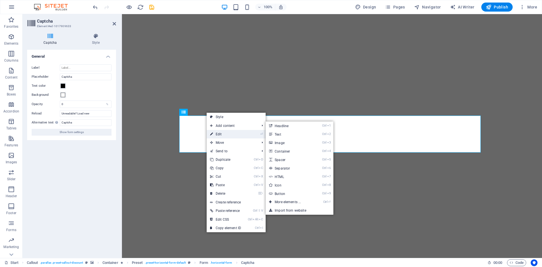
click at [223, 133] on link "⏎ Edit" at bounding box center [226, 134] width 38 height 8
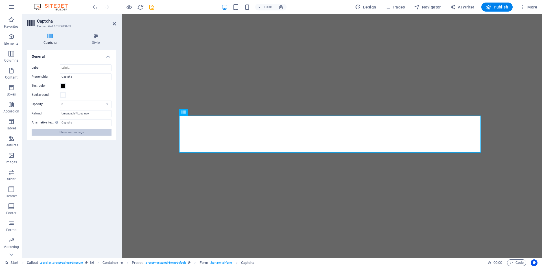
click at [82, 132] on span "Show form settings" at bounding box center [72, 132] width 24 height 7
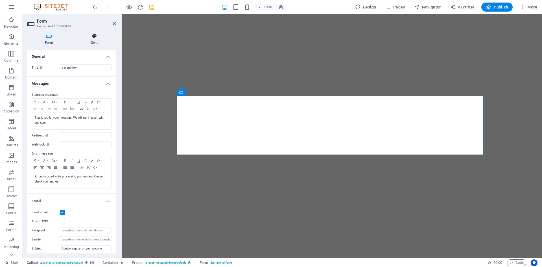
click at [93, 36] on icon at bounding box center [94, 36] width 43 height 6
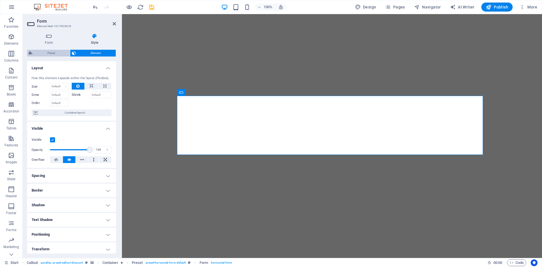
click at [50, 51] on span "Preset" at bounding box center [51, 53] width 34 height 7
select select "px"
select select "rem"
select select "px"
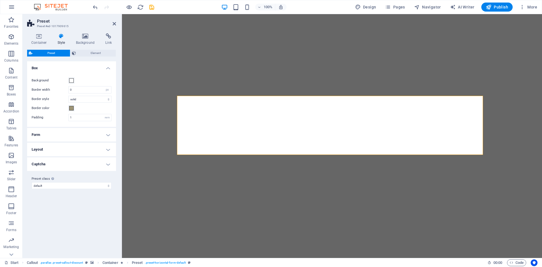
click at [110, 136] on h4 "Form" at bounding box center [71, 135] width 89 height 14
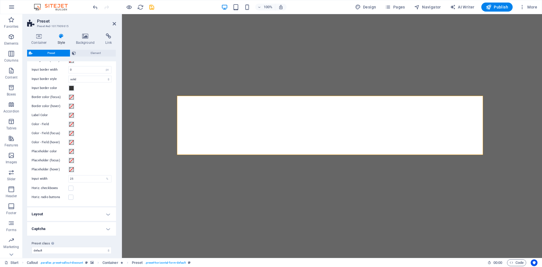
scroll to position [158, 0]
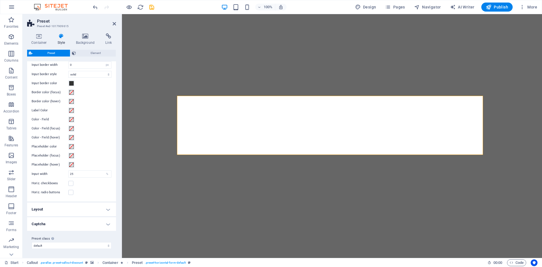
click at [104, 223] on h4 "Captcha" at bounding box center [71, 224] width 89 height 14
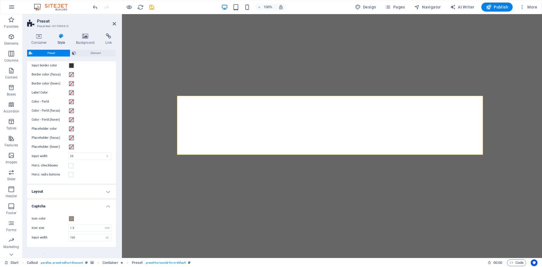
scroll to position [192, 0]
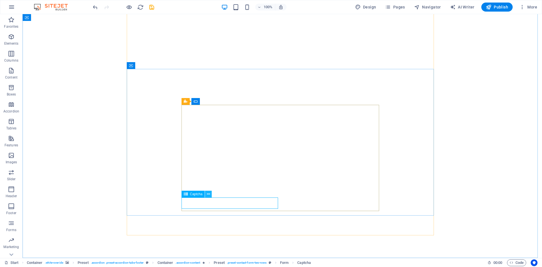
click at [209, 195] on icon at bounding box center [208, 194] width 3 height 6
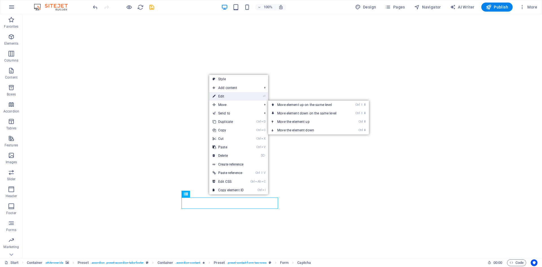
click at [225, 96] on link "⏎ Edit" at bounding box center [228, 96] width 38 height 8
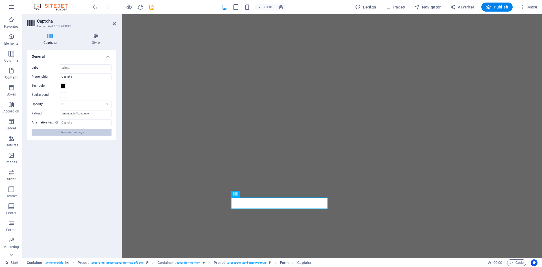
click at [76, 132] on span "Show form settings" at bounding box center [72, 132] width 24 height 7
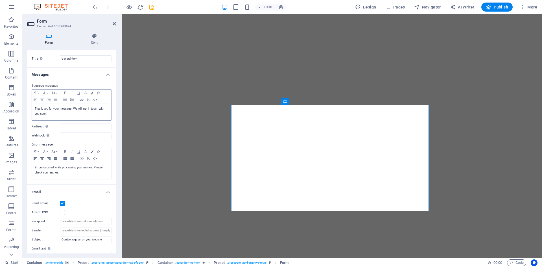
scroll to position [0, 0]
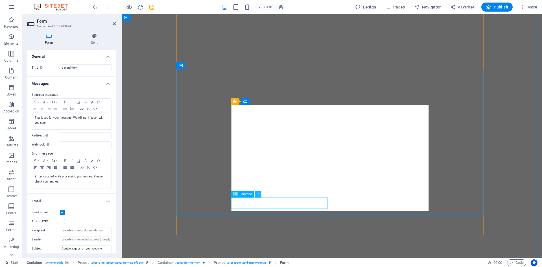
click at [258, 195] on icon at bounding box center [258, 194] width 3 height 6
click at [94, 40] on h4 "Style" at bounding box center [94, 39] width 43 height 12
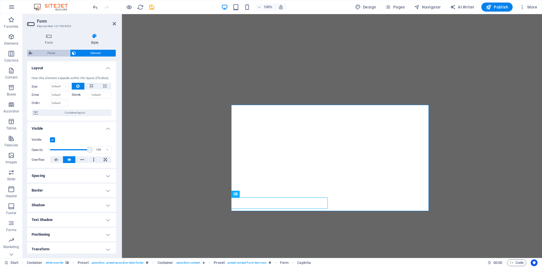
click at [51, 55] on span "Preset" at bounding box center [51, 53] width 34 height 7
select select "px"
select select "rem"
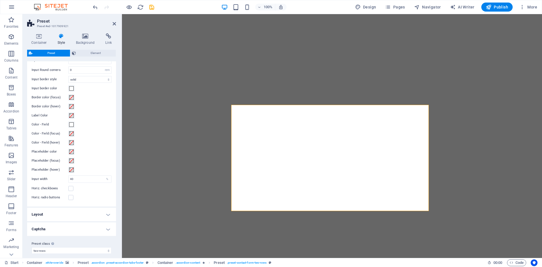
scroll to position [149, 0]
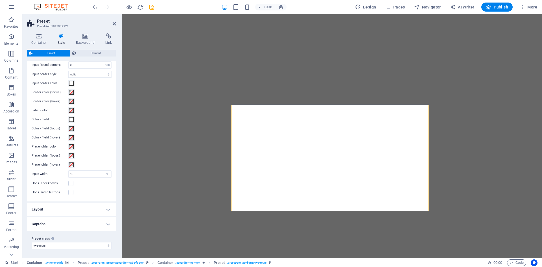
click at [94, 228] on h4 "Captcha" at bounding box center [71, 224] width 89 height 14
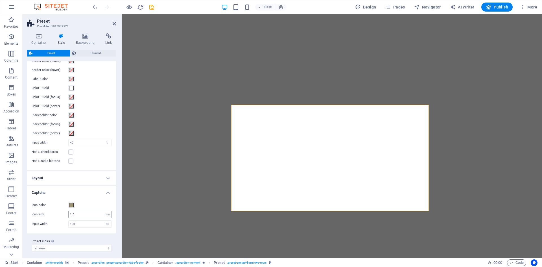
scroll to position [183, 0]
click at [68, 245] on select "two-rows Add preset class" at bounding box center [72, 245] width 80 height 7
click at [68, 246] on select "two-rows Add preset class" at bounding box center [72, 245] width 80 height 7
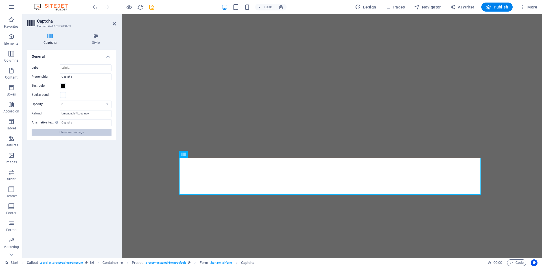
click at [82, 131] on span "Show form settings" at bounding box center [72, 132] width 24 height 7
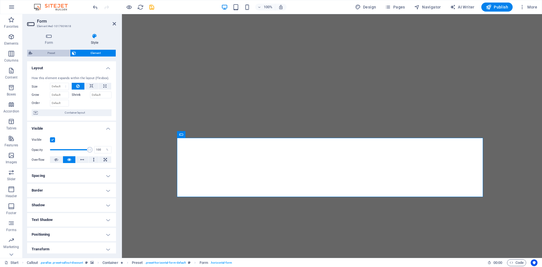
click at [54, 52] on span "Preset" at bounding box center [51, 53] width 34 height 7
select select "px"
select select "rem"
select select "px"
select select "rem"
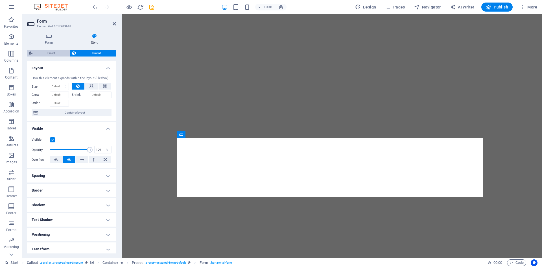
select select "px"
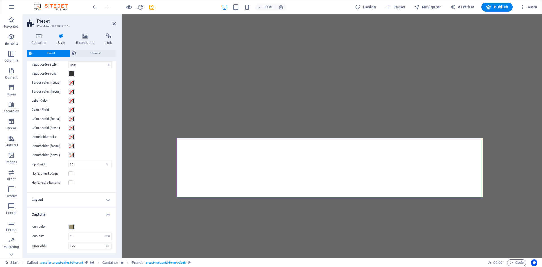
scroll to position [192, 0]
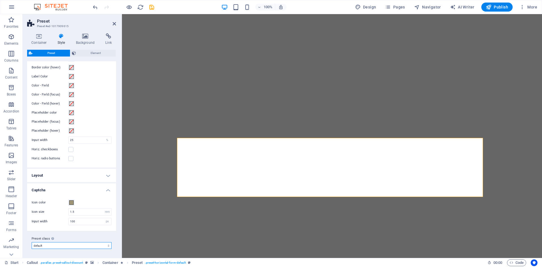
click at [63, 245] on select "default Add preset class" at bounding box center [72, 245] width 80 height 7
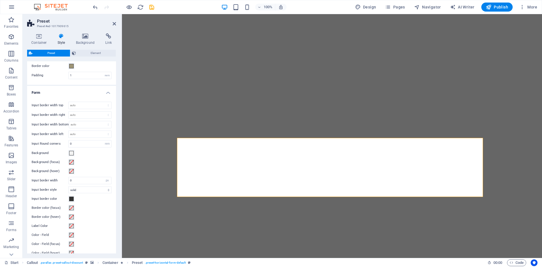
scroll to position [0, 0]
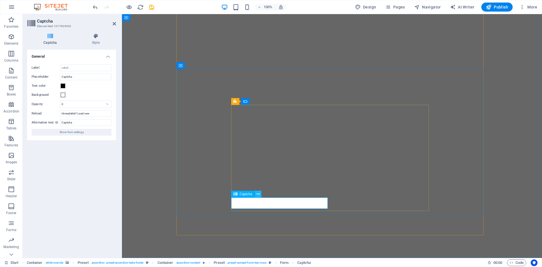
click at [258, 195] on icon at bounding box center [258, 194] width 3 height 6
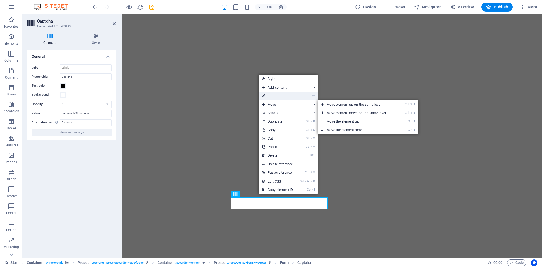
click at [279, 95] on link "⏎ Edit" at bounding box center [278, 96] width 38 height 8
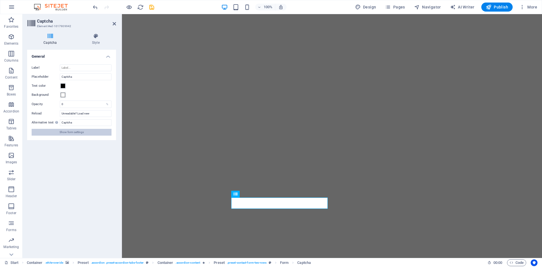
click at [71, 132] on span "Show form settings" at bounding box center [72, 132] width 24 height 7
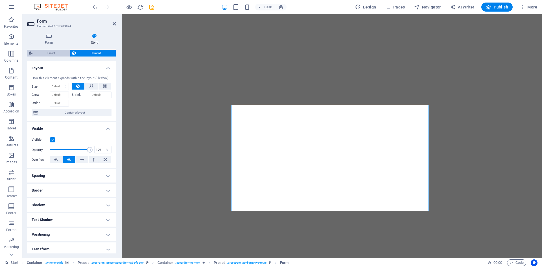
click at [49, 51] on span "Preset" at bounding box center [51, 53] width 34 height 7
select select "px"
select select "rem"
select select "px"
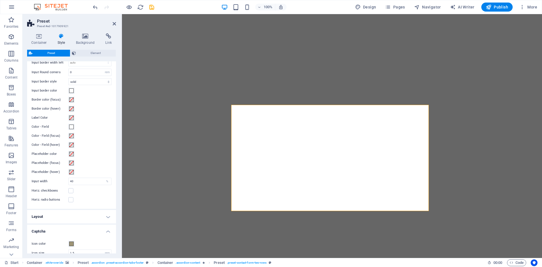
scroll to position [183, 0]
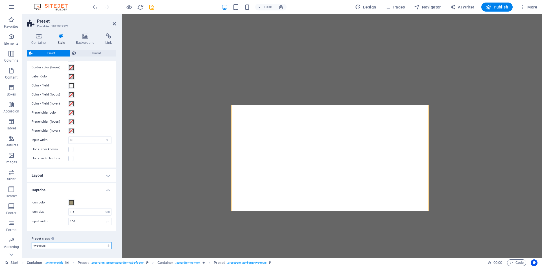
click at [66, 245] on select "two-rows Add preset class" at bounding box center [72, 245] width 80 height 7
click at [32, 242] on select "two-rows Add preset class" at bounding box center [72, 245] width 80 height 7
click at [107, 246] on select "two-rows Add preset class" at bounding box center [72, 245] width 80 height 7
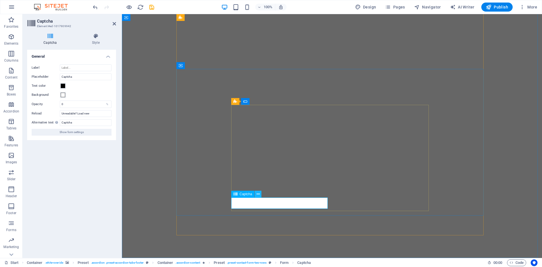
click at [259, 192] on icon at bounding box center [258, 194] width 3 height 6
click at [72, 105] on input "0" at bounding box center [85, 104] width 51 height 7
click at [73, 114] on input "Unreadable? Load new" at bounding box center [86, 113] width 52 height 7
click at [90, 114] on input "Unreadable? Load new" at bounding box center [86, 113] width 52 height 7
click at [81, 121] on input "Captcha" at bounding box center [86, 122] width 52 height 7
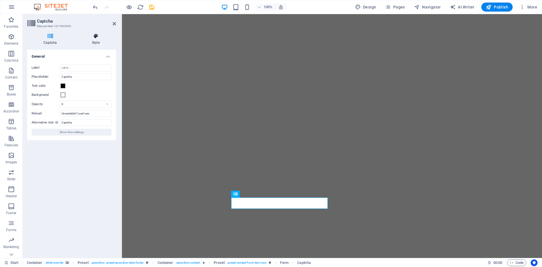
click at [95, 39] on h4 "Style" at bounding box center [96, 39] width 40 height 12
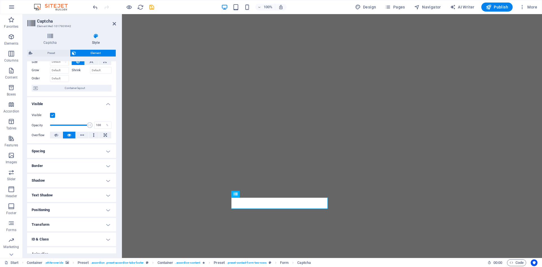
scroll to position [47, 0]
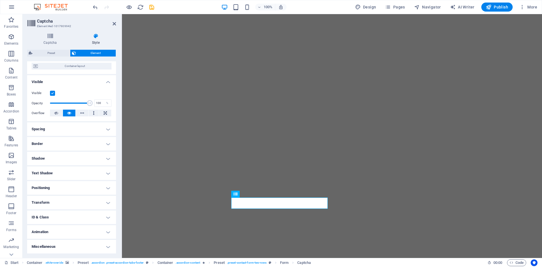
click at [61, 218] on h4 "ID & Class" at bounding box center [71, 217] width 89 height 14
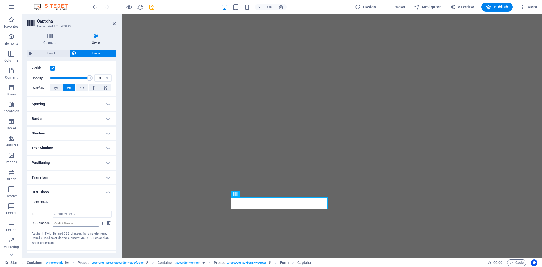
scroll to position [97, 0]
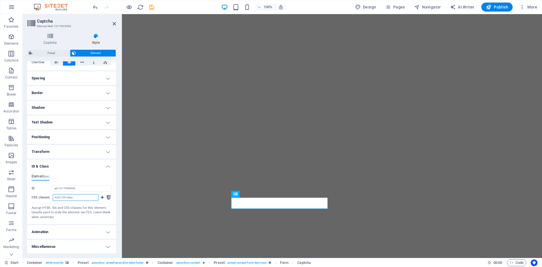
click at [74, 198] on input "CSS classes" at bounding box center [76, 197] width 46 height 7
click at [68, 232] on h4 "Animation" at bounding box center [71, 232] width 89 height 14
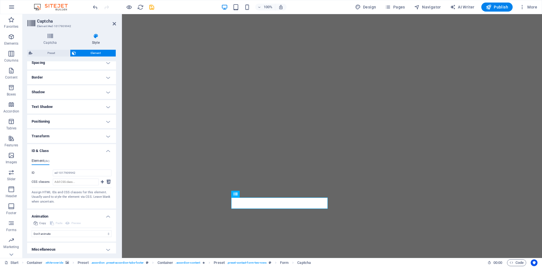
scroll to position [116, 0]
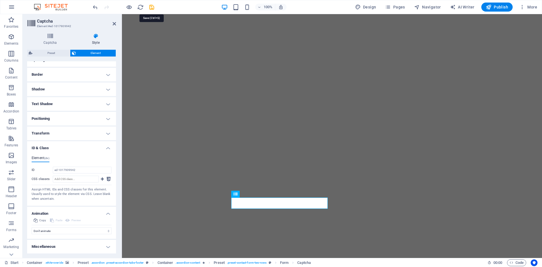
click at [151, 10] on icon "save" at bounding box center [152, 7] width 6 height 6
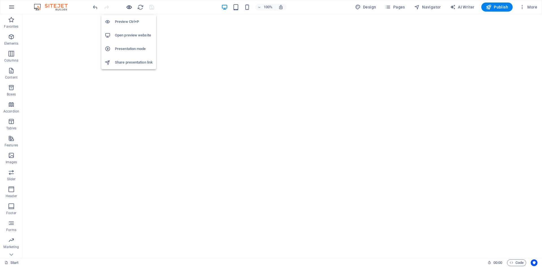
click at [130, 8] on icon "button" at bounding box center [129, 7] width 6 height 6
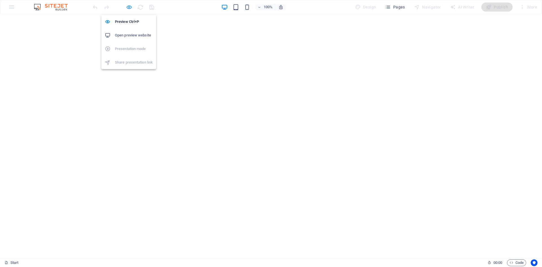
click at [129, 7] on icon "button" at bounding box center [129, 7] width 6 height 6
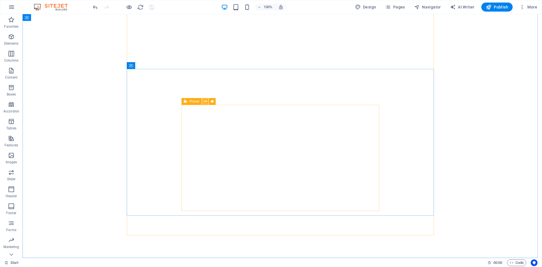
click at [205, 103] on icon at bounding box center [205, 102] width 3 height 6
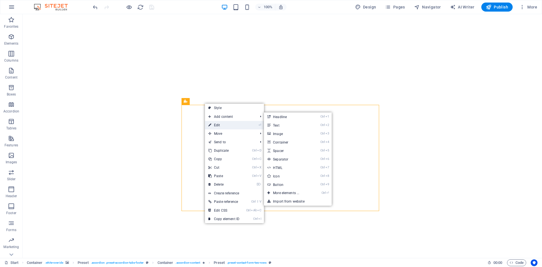
click at [223, 128] on link "⏎ Edit" at bounding box center [224, 125] width 38 height 8
select select "px"
select select "rem"
select select "px"
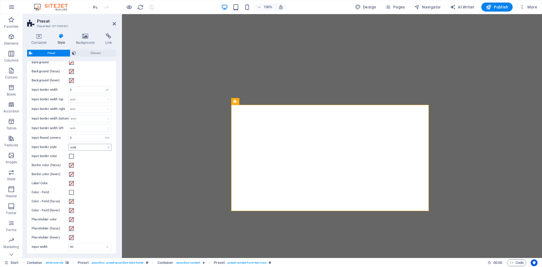
scroll to position [85, 0]
click at [71, 166] on span at bounding box center [71, 165] width 5 height 5
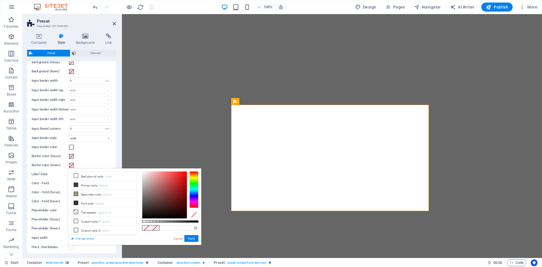
click at [79, 238] on link "Change colors" at bounding box center [101, 238] width 66 height 7
select select "px"
select select "300"
select select "px"
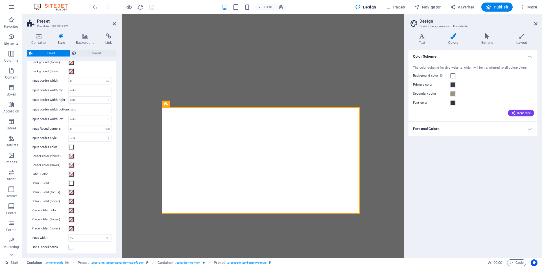
scroll to position [113, 0]
click at [73, 199] on span at bounding box center [71, 200] width 5 height 5
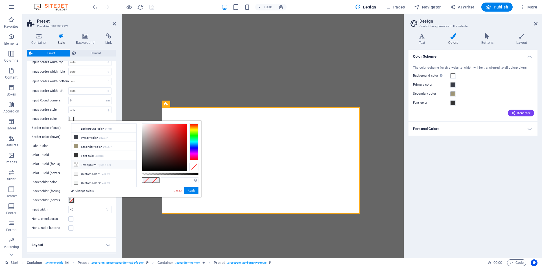
click at [97, 163] on li "Transparent rgba(0,0,0,.0)" at bounding box center [103, 164] width 65 height 9
type input "rgba(0, 0, 0, 0)"
click at [192, 191] on button "Apply" at bounding box center [191, 190] width 14 height 7
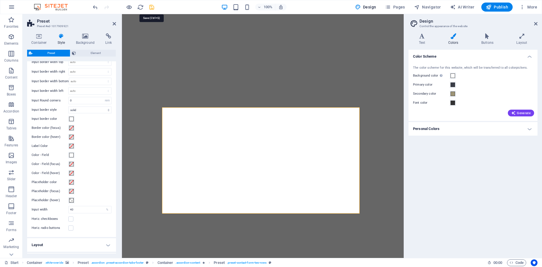
click at [151, 6] on icon "save" at bounding box center [152, 7] width 6 height 6
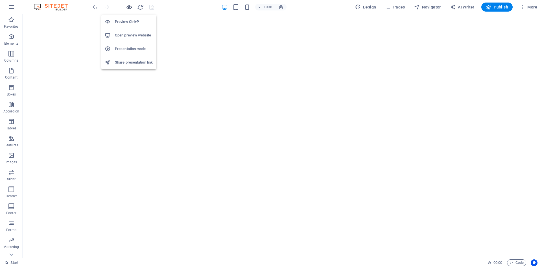
click at [129, 8] on icon "button" at bounding box center [129, 7] width 6 height 6
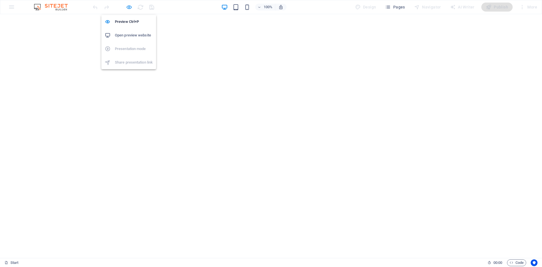
drag, startPoint x: 127, startPoint y: 6, endPoint x: 131, endPoint y: 6, distance: 4.5
click at [128, 7] on icon "button" at bounding box center [129, 7] width 6 height 6
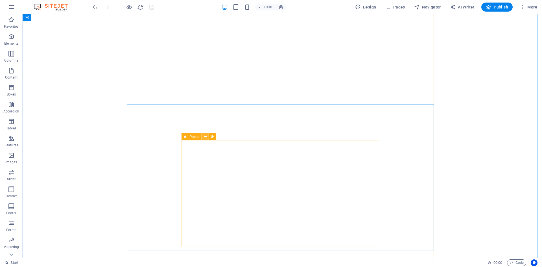
click at [205, 138] on icon at bounding box center [205, 137] width 3 height 6
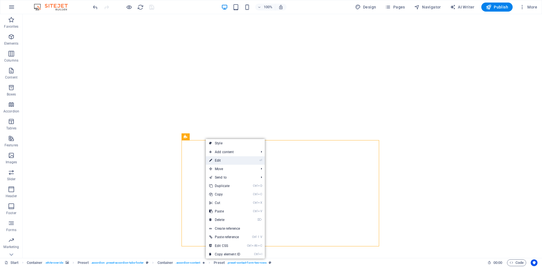
click at [218, 162] on link "⏎ Edit" at bounding box center [225, 160] width 38 height 8
select select "px"
select select "rem"
select select "px"
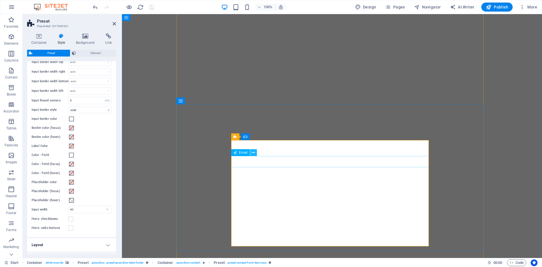
click at [255, 154] on icon at bounding box center [253, 153] width 3 height 6
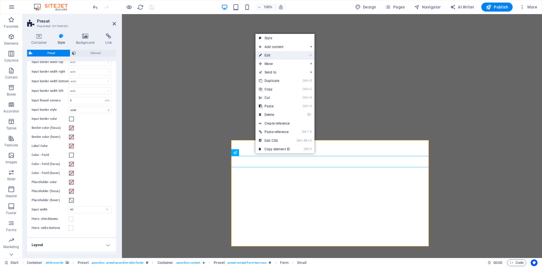
click at [272, 56] on link "⏎ Edit" at bounding box center [275, 55] width 38 height 8
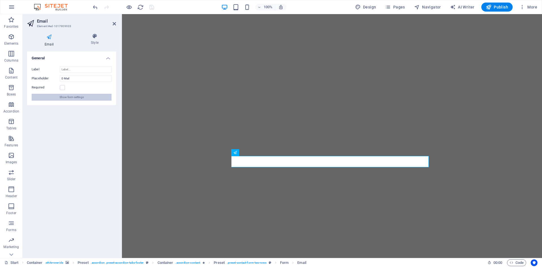
click at [67, 98] on span "Show form settings" at bounding box center [72, 97] width 24 height 7
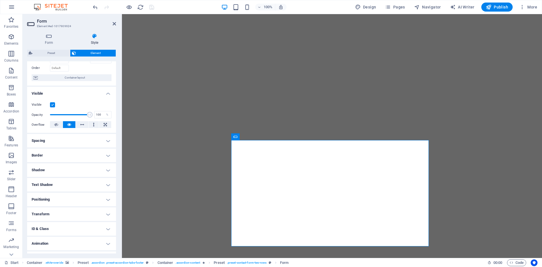
scroll to position [47, 0]
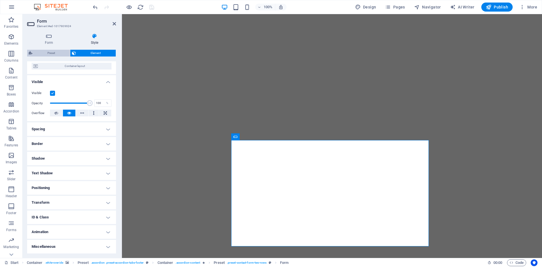
click at [50, 54] on span "Preset" at bounding box center [51, 53] width 34 height 7
select select "px"
select select "rem"
select select "px"
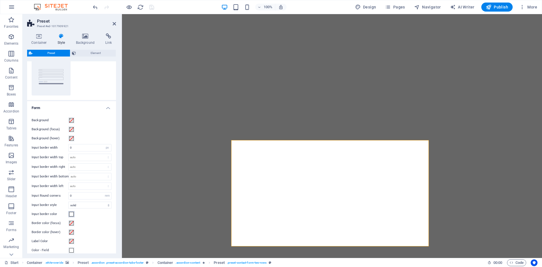
scroll to position [28, 0]
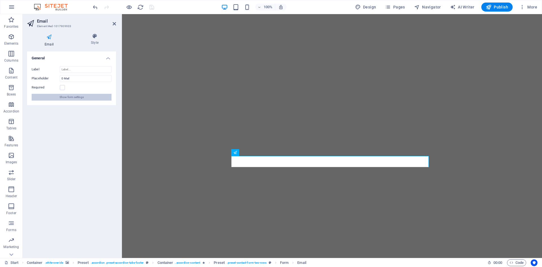
click at [73, 99] on span "Show form settings" at bounding box center [72, 97] width 24 height 7
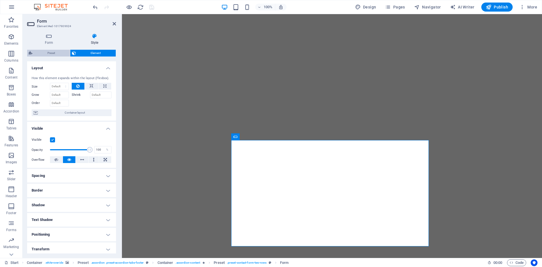
click at [44, 52] on span "Preset" at bounding box center [51, 53] width 34 height 7
select select "px"
select select "rem"
select select "px"
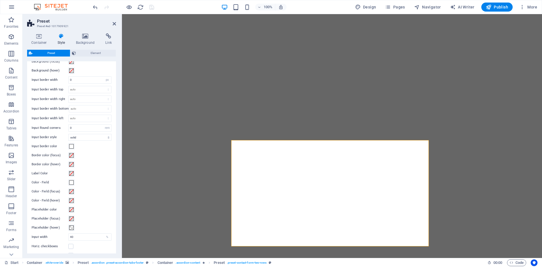
scroll to position [113, 0]
click at [71, 154] on span at bounding box center [71, 155] width 5 height 5
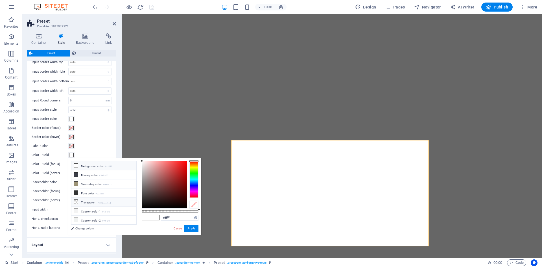
click at [85, 201] on li "Transparent rgba(0,0,0,.0)" at bounding box center [103, 201] width 65 height 9
type input "rgba(0, 0, 0, 0)"
click at [187, 229] on button "Apply" at bounding box center [191, 228] width 14 height 7
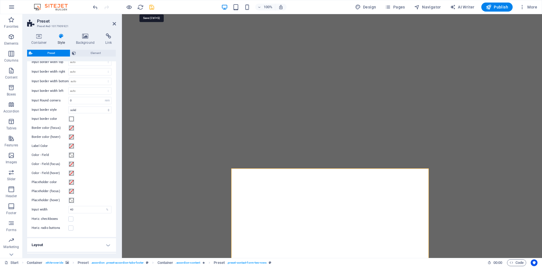
click at [151, 8] on icon "save" at bounding box center [152, 7] width 6 height 6
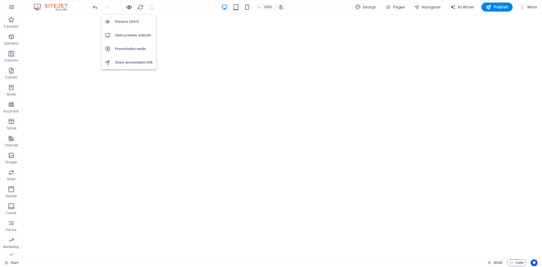
click at [129, 8] on icon "button" at bounding box center [129, 7] width 6 height 6
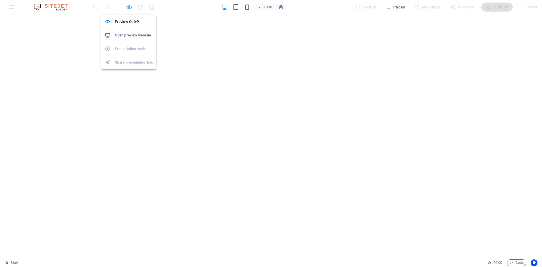
click at [131, 6] on icon "button" at bounding box center [129, 7] width 6 height 6
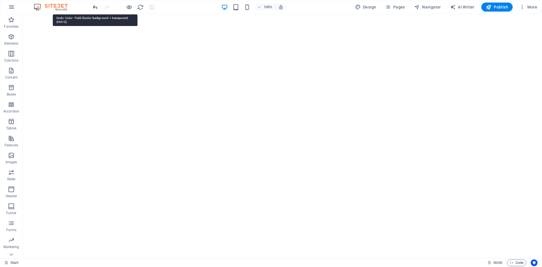
click at [94, 9] on icon "undo" at bounding box center [95, 7] width 6 height 6
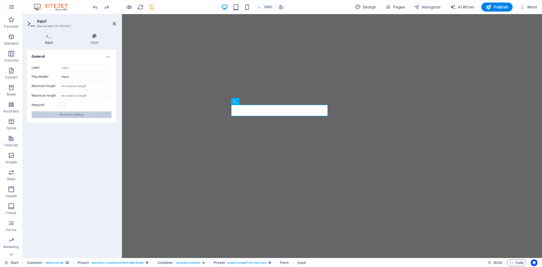
click at [63, 116] on span "Show form settings" at bounding box center [72, 114] width 24 height 7
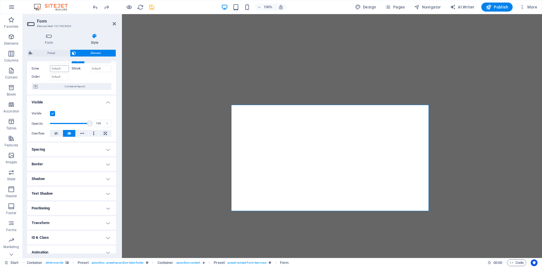
scroll to position [0, 0]
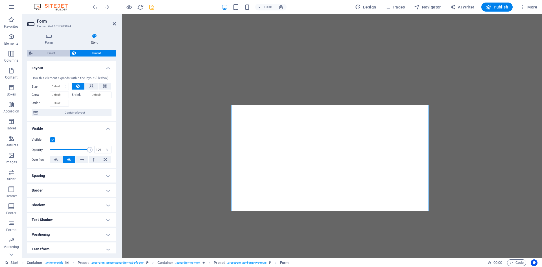
click at [59, 52] on span "Preset" at bounding box center [51, 53] width 34 height 7
select select "px"
select select "rem"
select select "px"
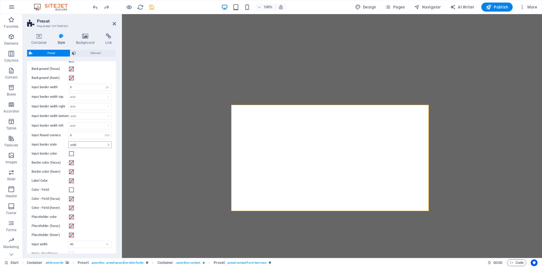
scroll to position [85, 0]
click at [71, 148] on span at bounding box center [71, 147] width 5 height 5
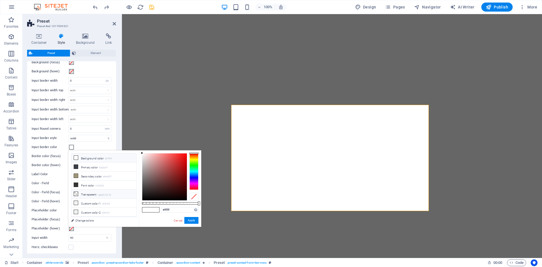
click at [89, 194] on li "Transparent rgba(0,0,0,.0)" at bounding box center [103, 194] width 65 height 9
type input "rgba(0, 0, 0, 0)"
click at [190, 221] on button "Apply" at bounding box center [191, 220] width 14 height 7
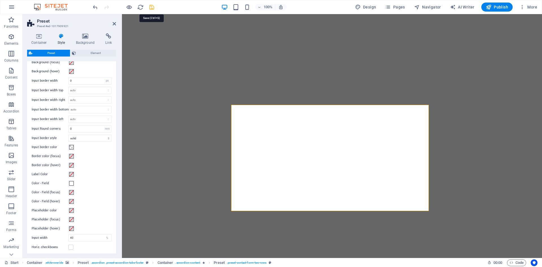
click at [152, 7] on icon "save" at bounding box center [152, 7] width 6 height 6
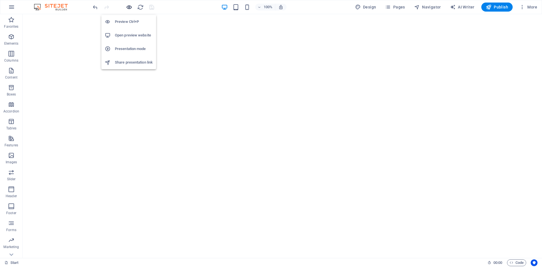
click at [130, 9] on icon "button" at bounding box center [129, 7] width 6 height 6
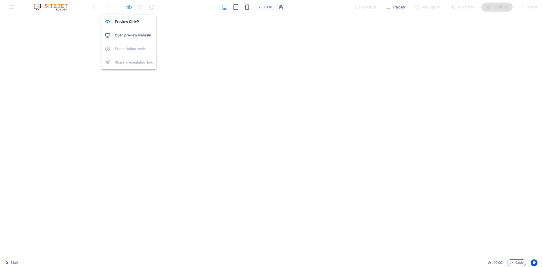
click at [128, 6] on icon "button" at bounding box center [129, 7] width 6 height 6
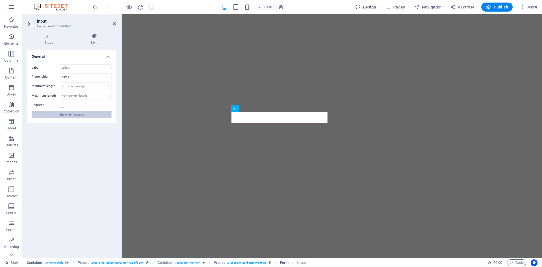
click at [60, 114] on span "Show form settings" at bounding box center [72, 114] width 24 height 7
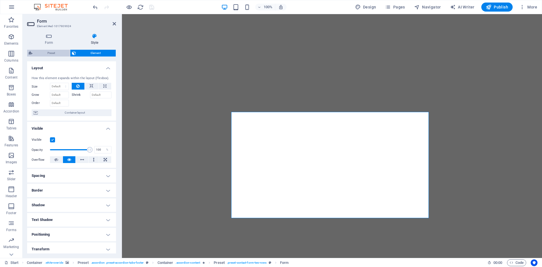
click at [47, 51] on span "Preset" at bounding box center [51, 53] width 34 height 7
select select "px"
select select "rem"
select select "px"
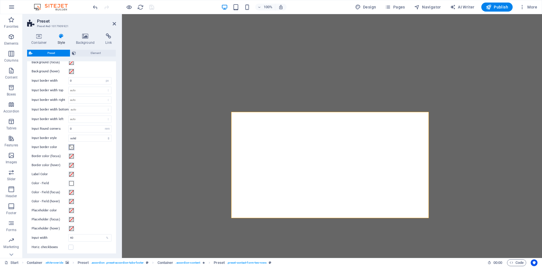
click at [72, 147] on span at bounding box center [71, 147] width 5 height 5
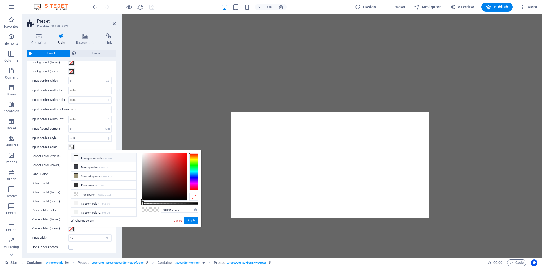
click at [76, 158] on icon at bounding box center [76, 158] width 4 height 4
type input "#ffffff"
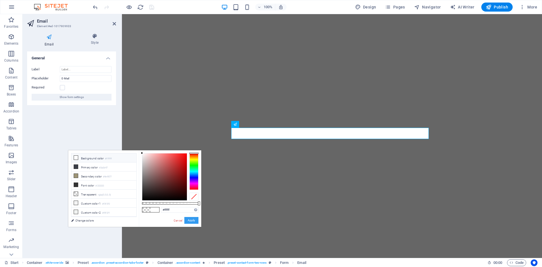
click at [192, 221] on button "Apply" at bounding box center [191, 220] width 14 height 7
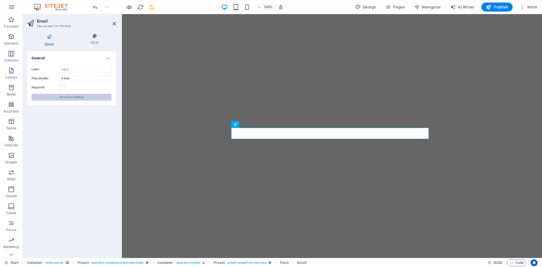
click at [62, 98] on span "Show form settings" at bounding box center [72, 97] width 24 height 7
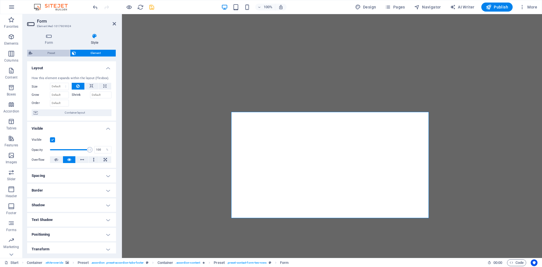
click at [49, 51] on span "Preset" at bounding box center [51, 53] width 34 height 7
select select "px"
select select "rem"
select select "px"
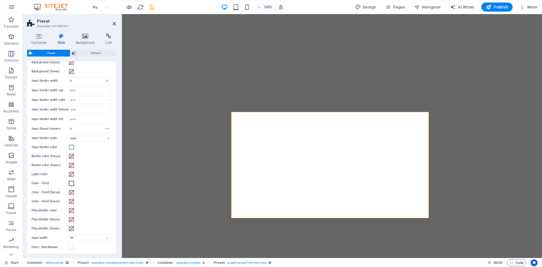
click at [72, 184] on span at bounding box center [71, 183] width 5 height 5
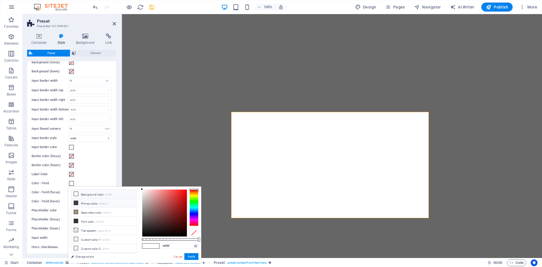
click at [76, 203] on icon at bounding box center [76, 203] width 4 height 4
type input "#3a3d47"
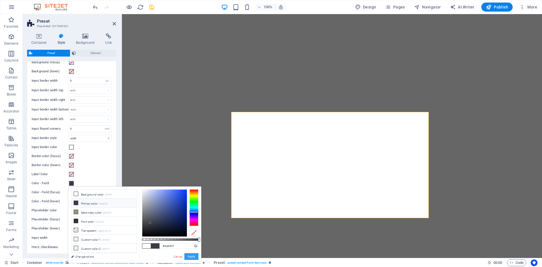
click at [191, 257] on button "Apply" at bounding box center [191, 256] width 14 height 7
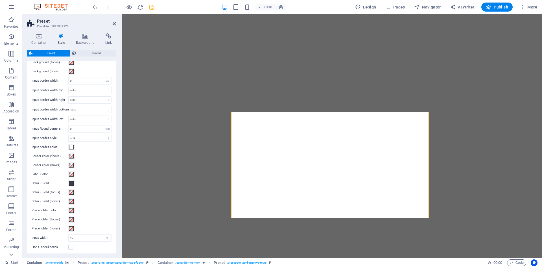
click at [150, 8] on icon "save" at bounding box center [152, 7] width 6 height 6
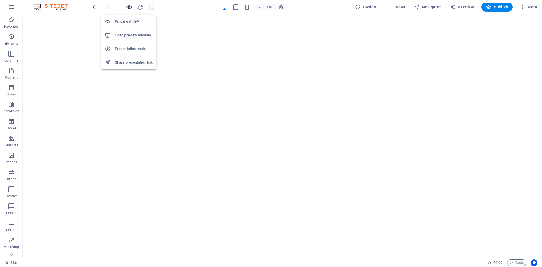
click at [128, 8] on icon "button" at bounding box center [129, 7] width 6 height 6
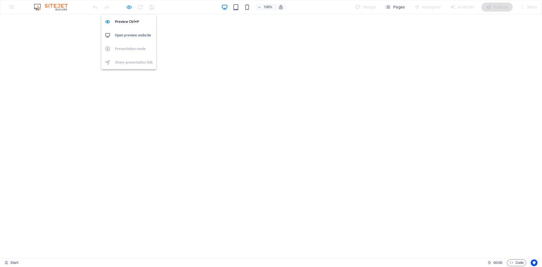
click at [130, 8] on icon "button" at bounding box center [129, 7] width 6 height 6
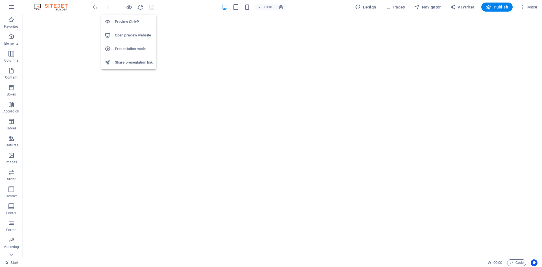
click at [129, 21] on h6 "Preview Ctrl+P" at bounding box center [134, 21] width 38 height 7
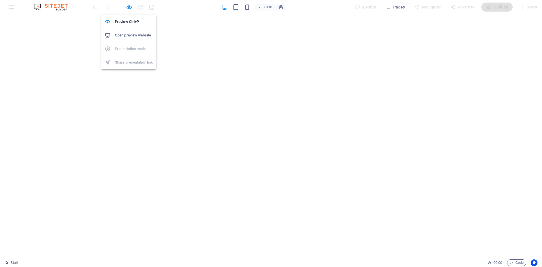
drag, startPoint x: 129, startPoint y: 8, endPoint x: 133, endPoint y: 7, distance: 4.2
click at [130, 8] on icon "button" at bounding box center [129, 7] width 6 height 6
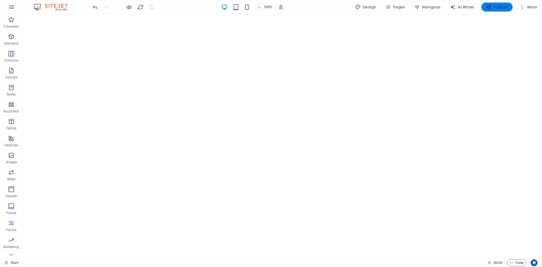
click at [496, 8] on span "Publish" at bounding box center [497, 7] width 22 height 6
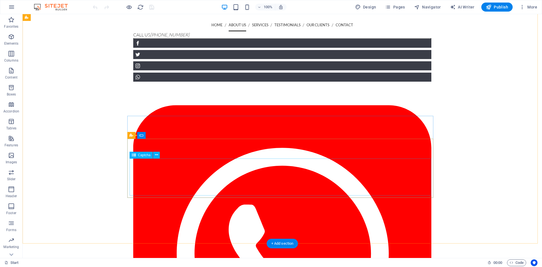
scroll to position [594, 0]
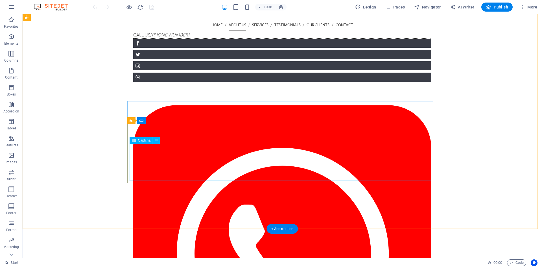
click at [158, 140] on icon at bounding box center [156, 140] width 3 height 6
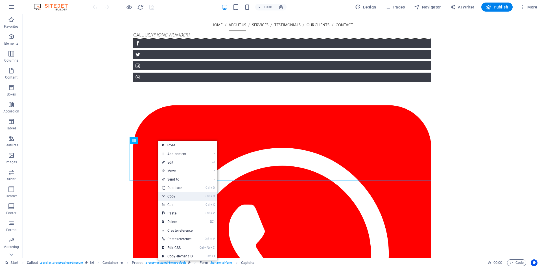
click at [185, 200] on link "Ctrl C Copy" at bounding box center [177, 196] width 38 height 8
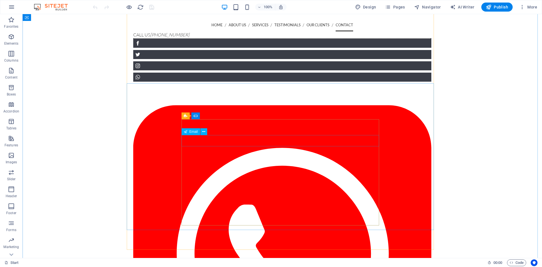
scroll to position [2007, 0]
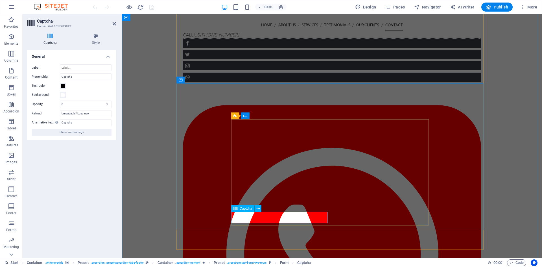
drag, startPoint x: 250, startPoint y: 217, endPoint x: 382, endPoint y: 226, distance: 132.5
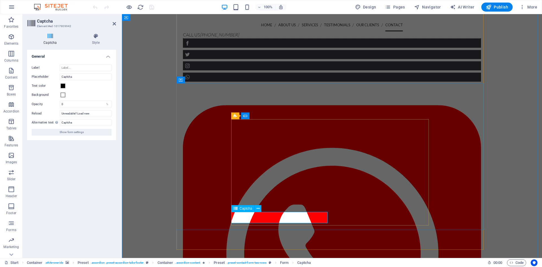
click at [256, 208] on button at bounding box center [258, 208] width 7 height 7
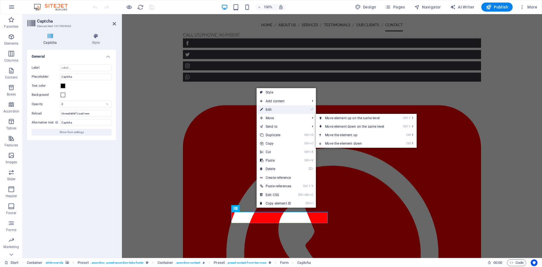
click at [275, 110] on link "⏎ Edit" at bounding box center [276, 109] width 38 height 8
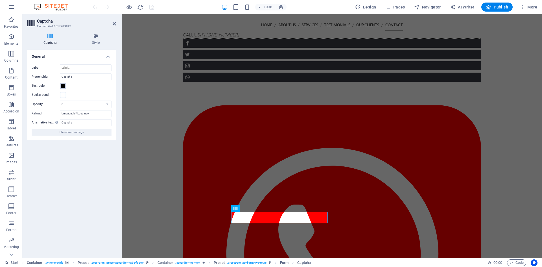
click at [62, 86] on span at bounding box center [63, 86] width 5 height 5
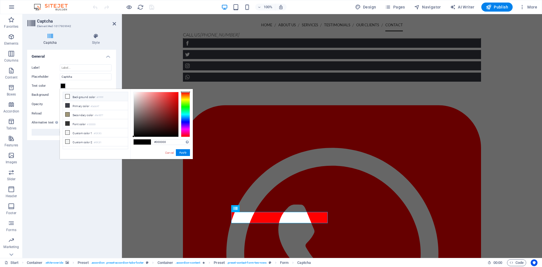
click at [67, 95] on icon at bounding box center [68, 96] width 4 height 4
type input "#ffffff"
click at [184, 150] on button "Apply" at bounding box center [183, 152] width 14 height 7
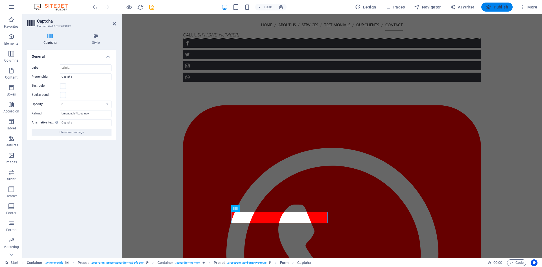
click at [494, 8] on span "Publish" at bounding box center [497, 7] width 22 height 6
checkbox input "false"
